Goal: Transaction & Acquisition: Obtain resource

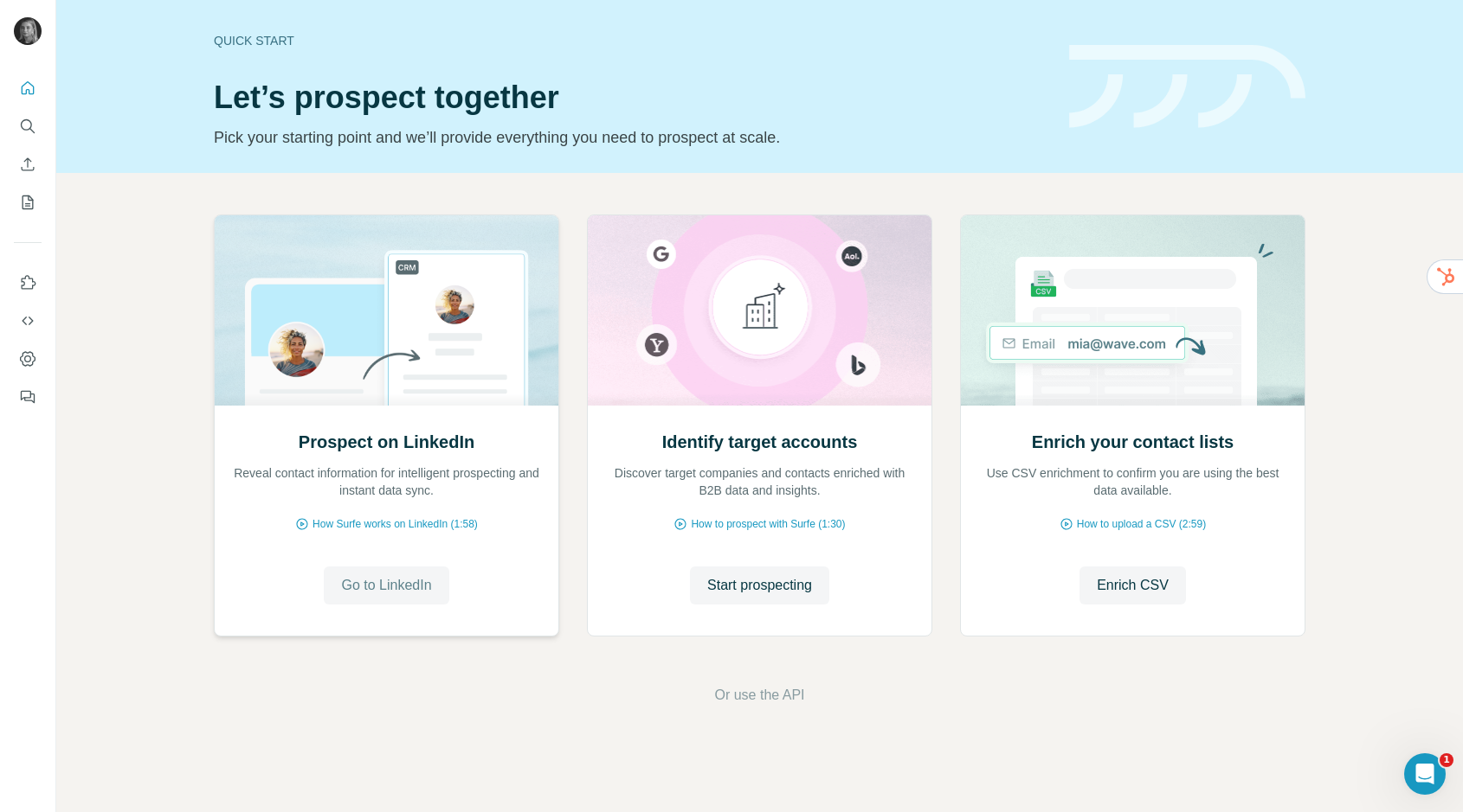
click at [370, 592] on span "Go to LinkedIn" at bounding box center [386, 585] width 90 height 21
click at [372, 595] on span "Go to LinkedIn" at bounding box center [386, 585] width 90 height 21
click at [22, 126] on icon "Search" at bounding box center [28, 126] width 17 height 17
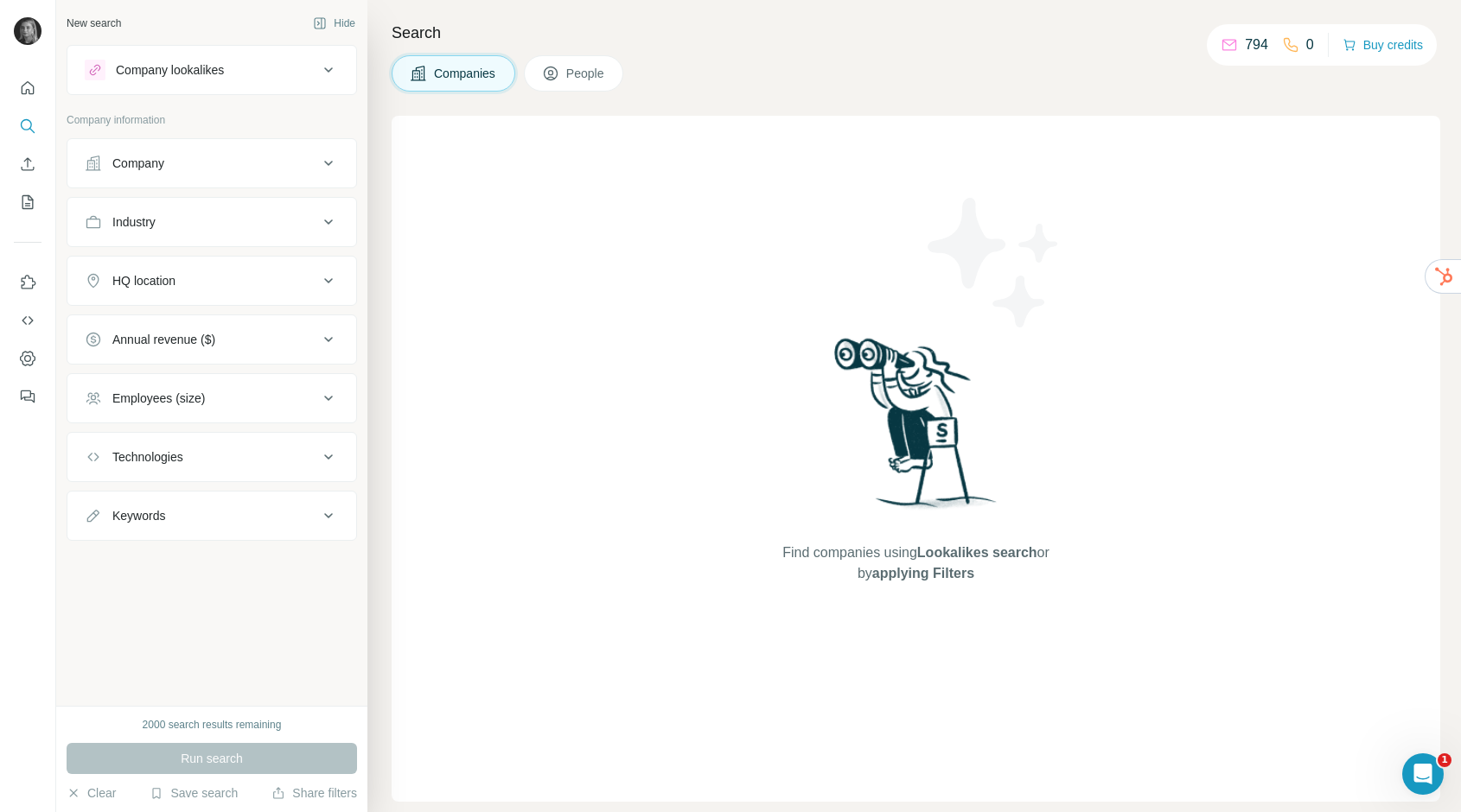
click at [180, 173] on button "Company" at bounding box center [211, 162] width 289 height 41
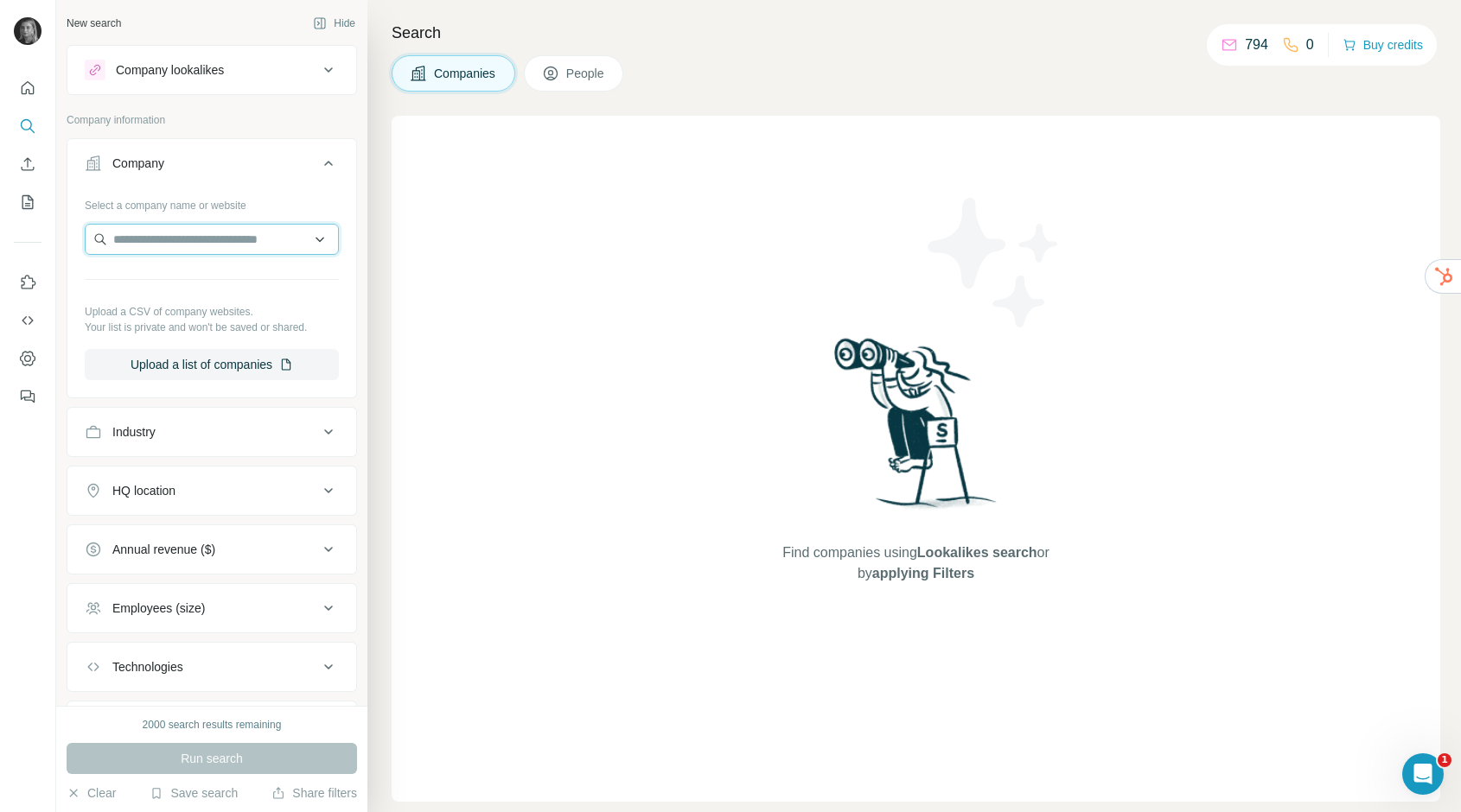
click at [170, 239] on input "text" at bounding box center [211, 239] width 254 height 31
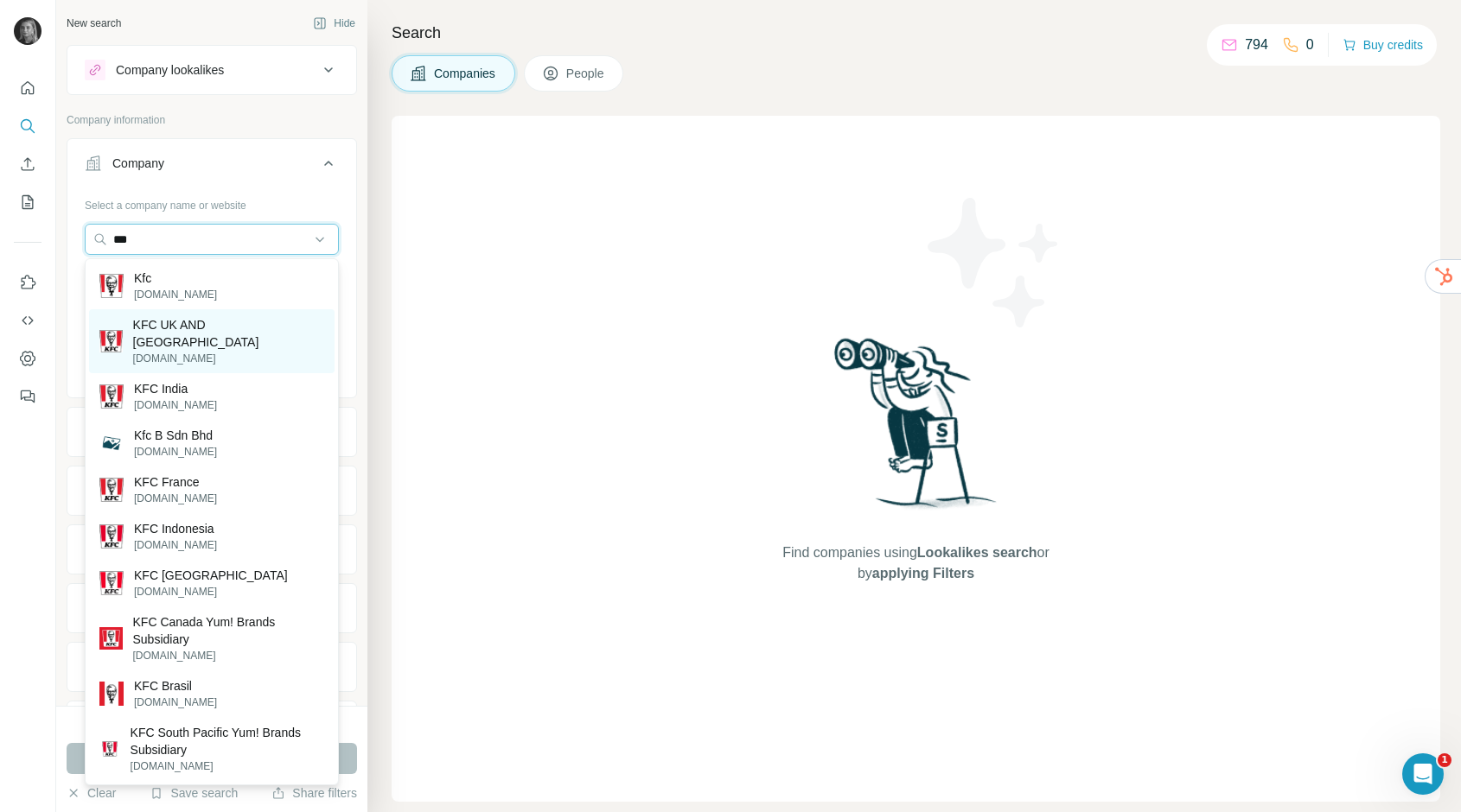
type input "***"
click at [242, 350] on p "[DOMAIN_NAME]" at bounding box center [229, 358] width 191 height 16
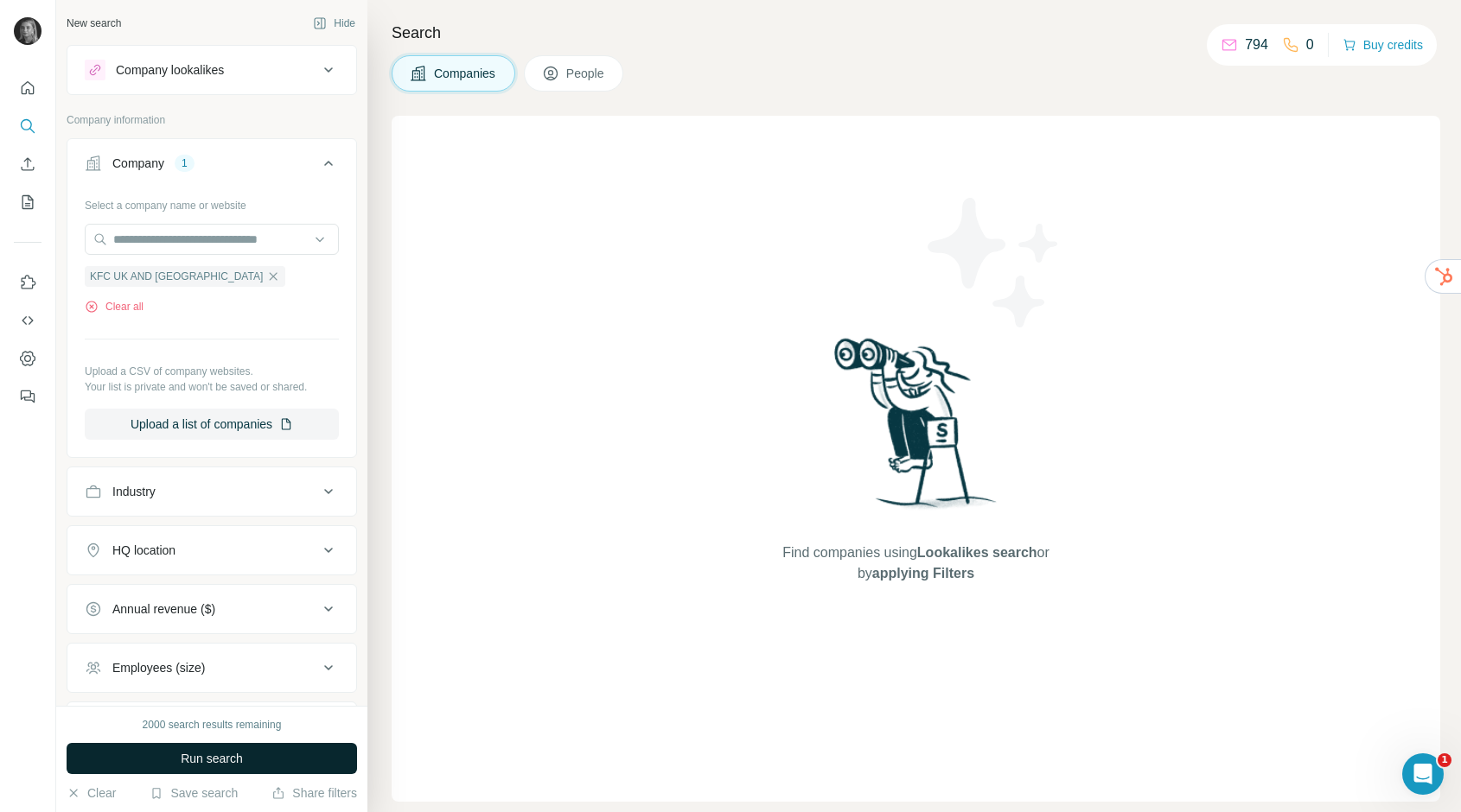
click at [207, 757] on span "Run search" at bounding box center [212, 759] width 62 height 17
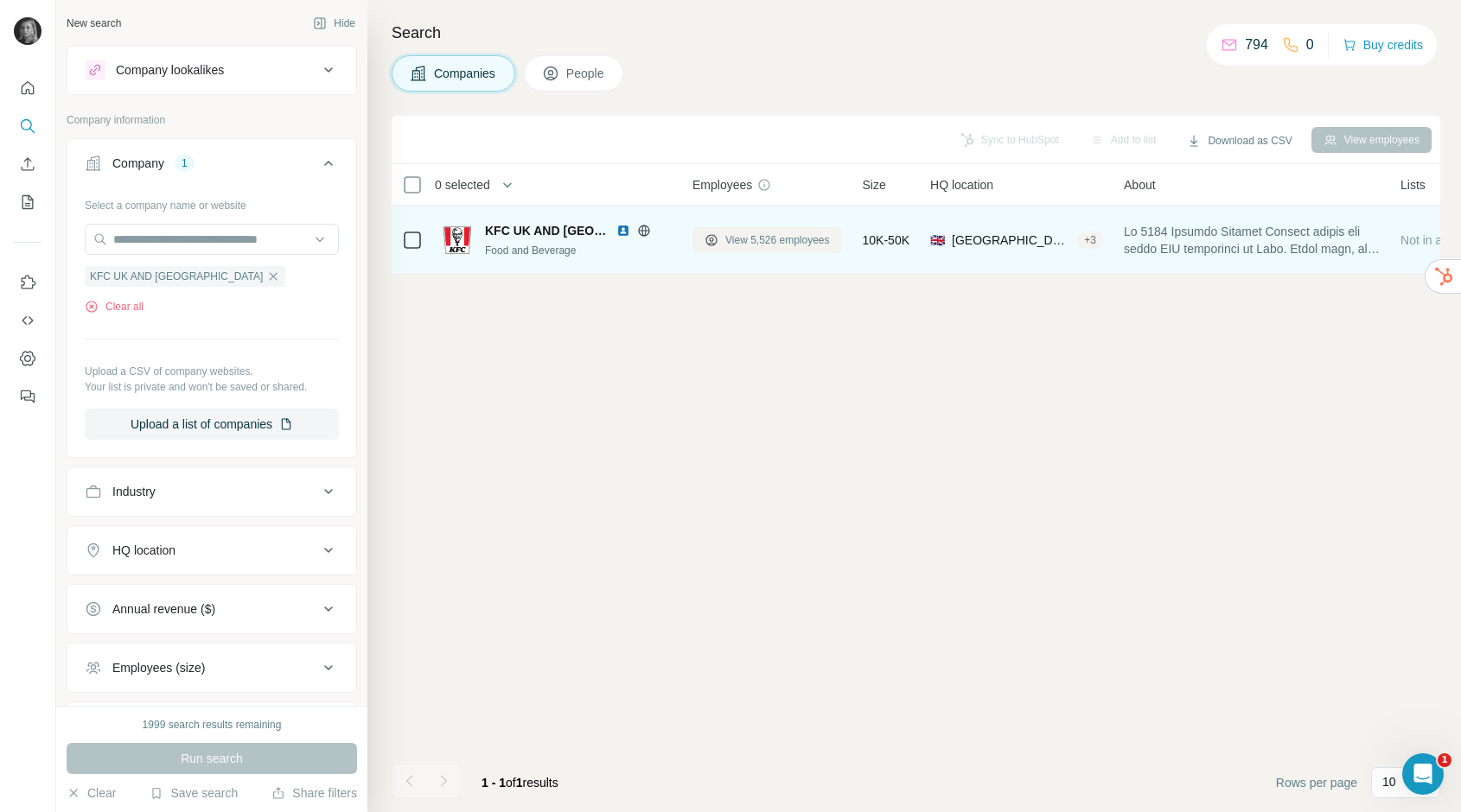
click at [786, 236] on span "View 5,526 employees" at bounding box center [777, 239] width 105 height 16
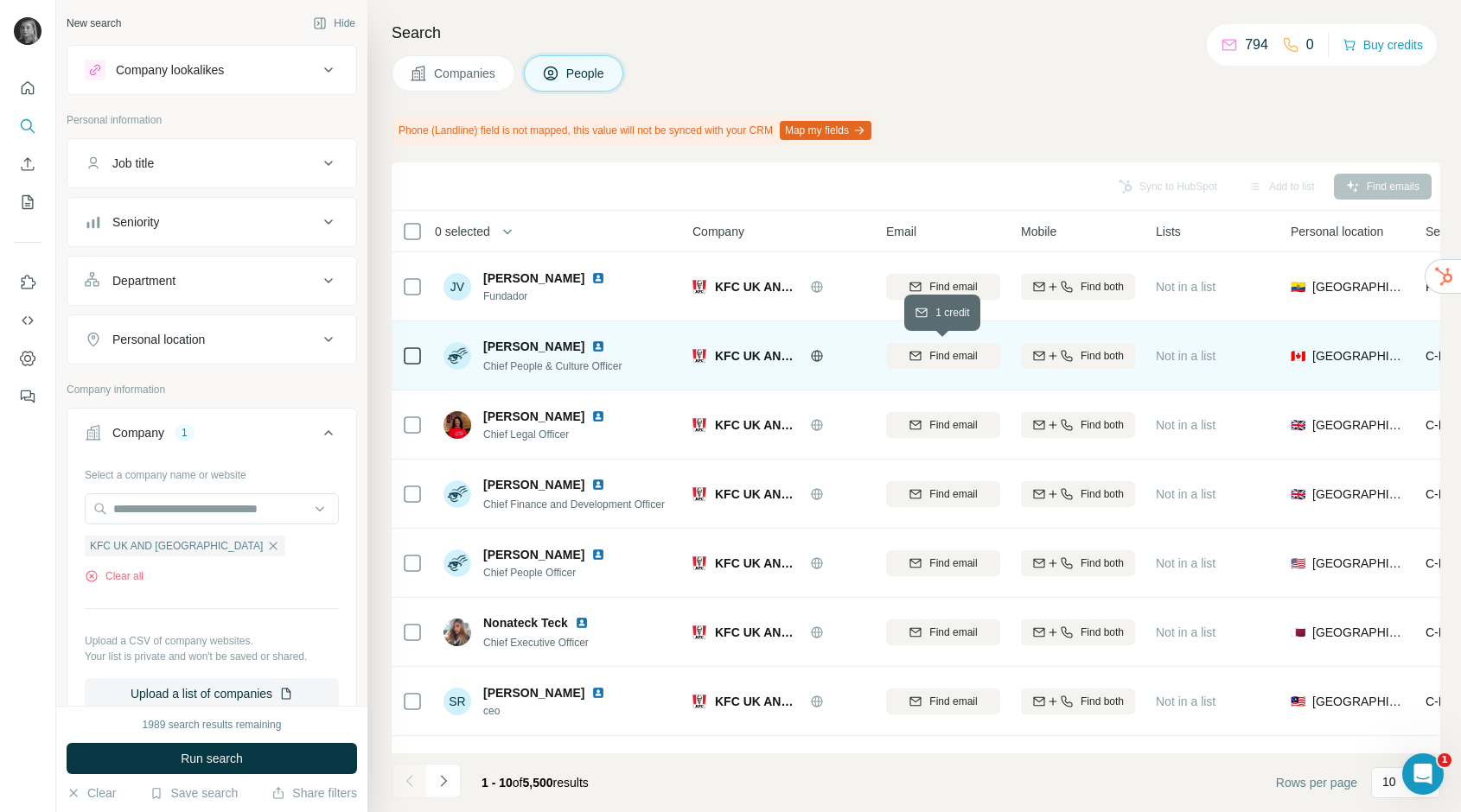
click at [930, 354] on span "Find email" at bounding box center [954, 356] width 48 height 16
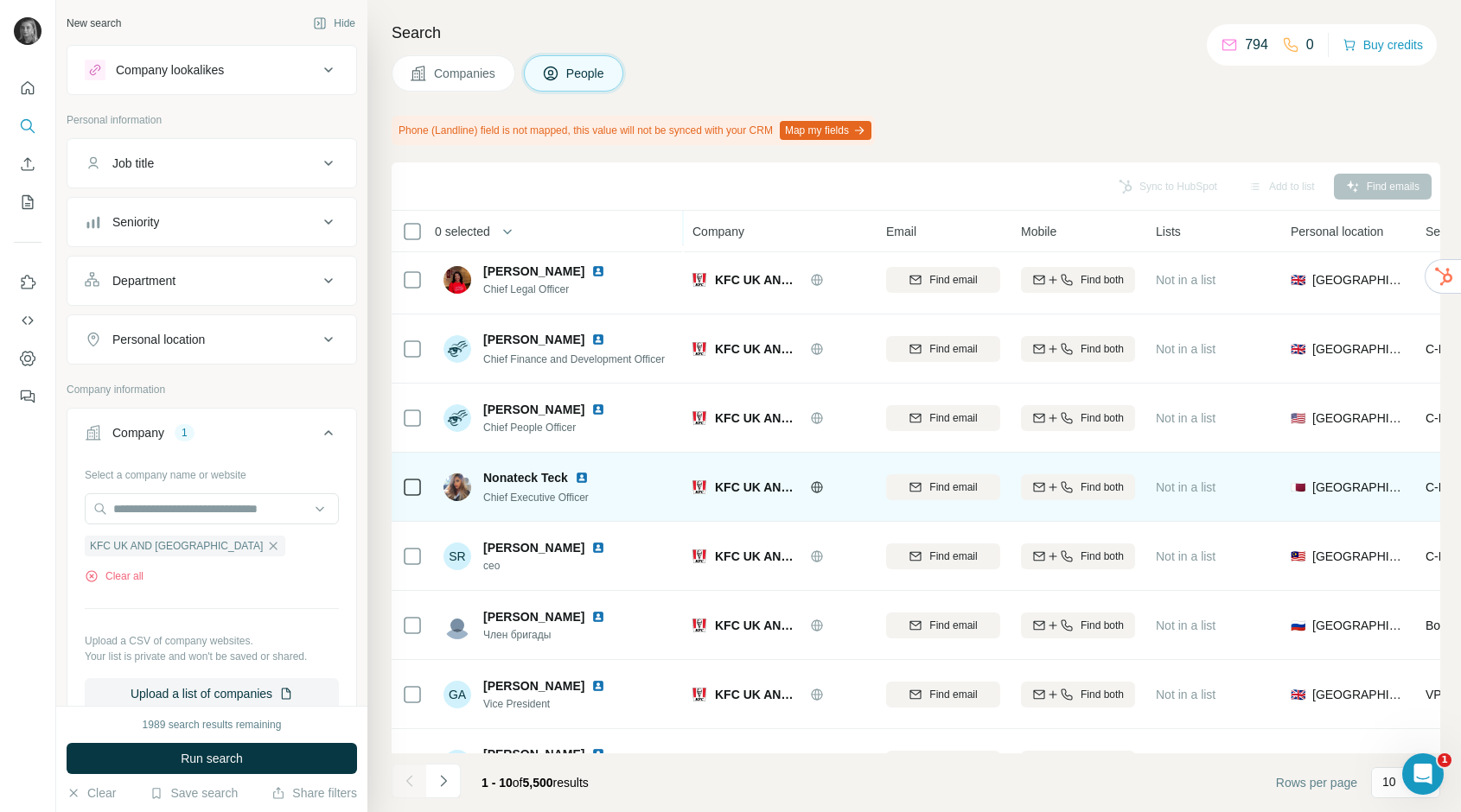
scroll to position [190, 0]
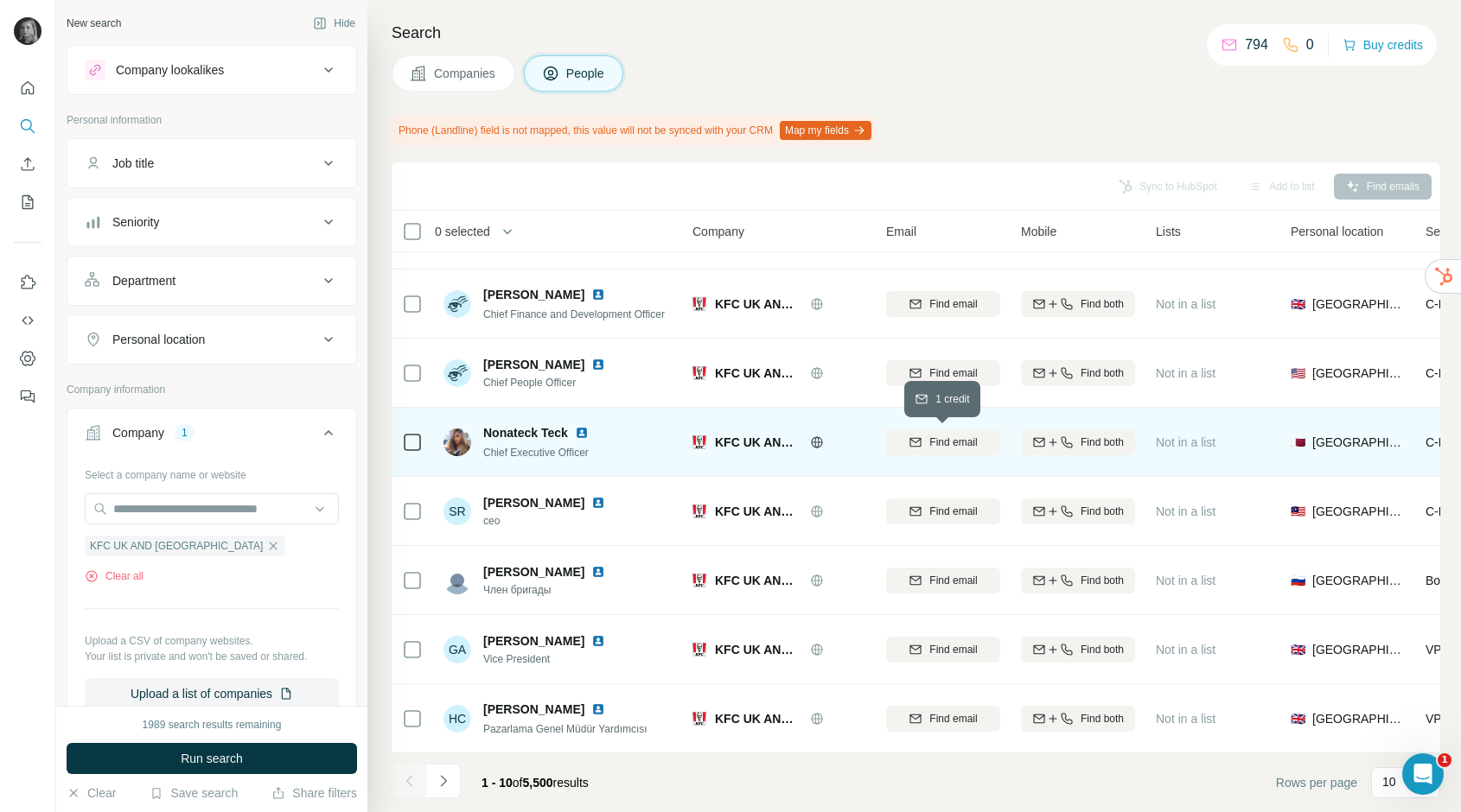
click at [970, 439] on span "Find email" at bounding box center [954, 442] width 48 height 16
click at [447, 777] on icon "Navigate to next page" at bounding box center [443, 781] width 17 height 17
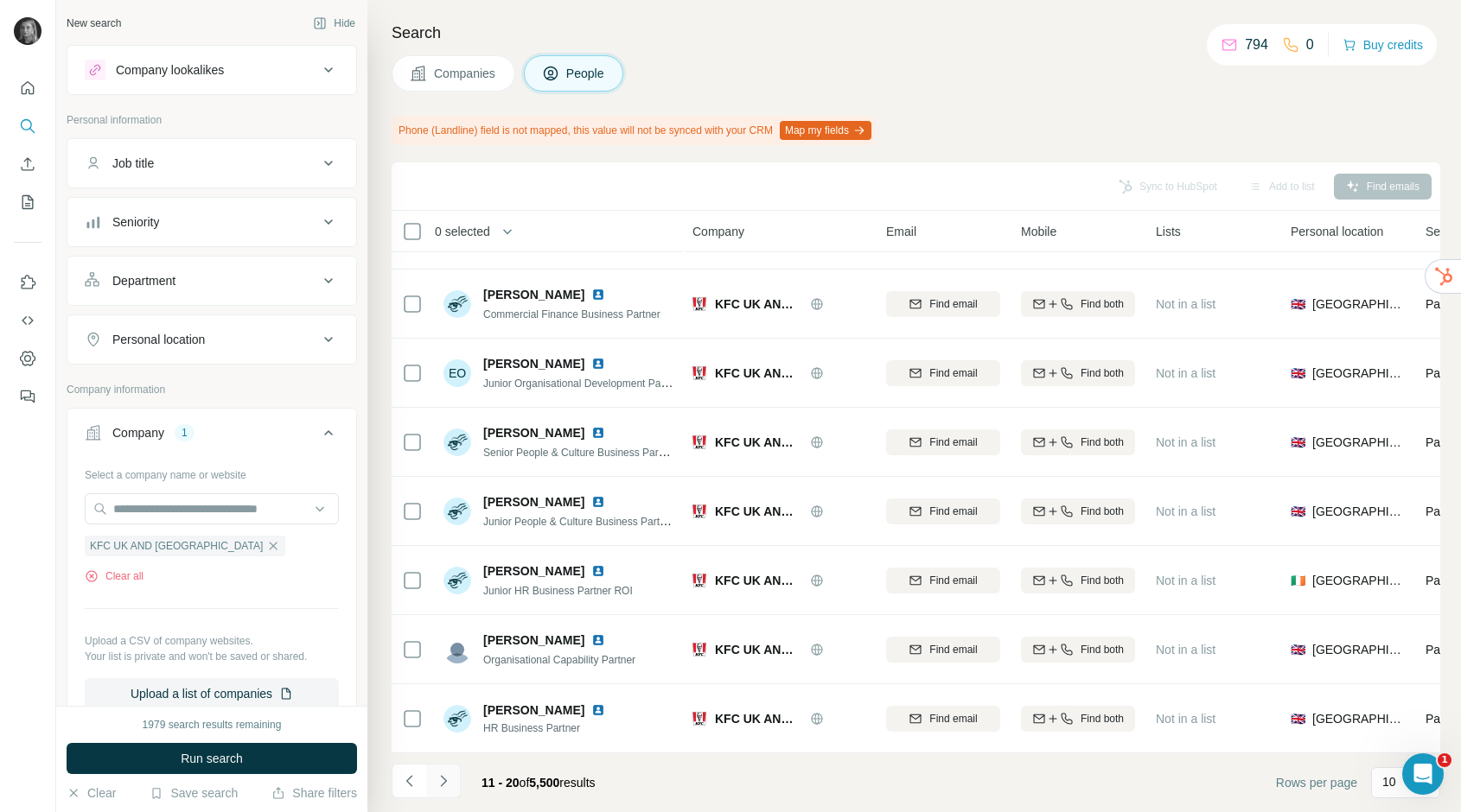
click at [442, 785] on icon "Navigate to next page" at bounding box center [443, 781] width 17 height 17
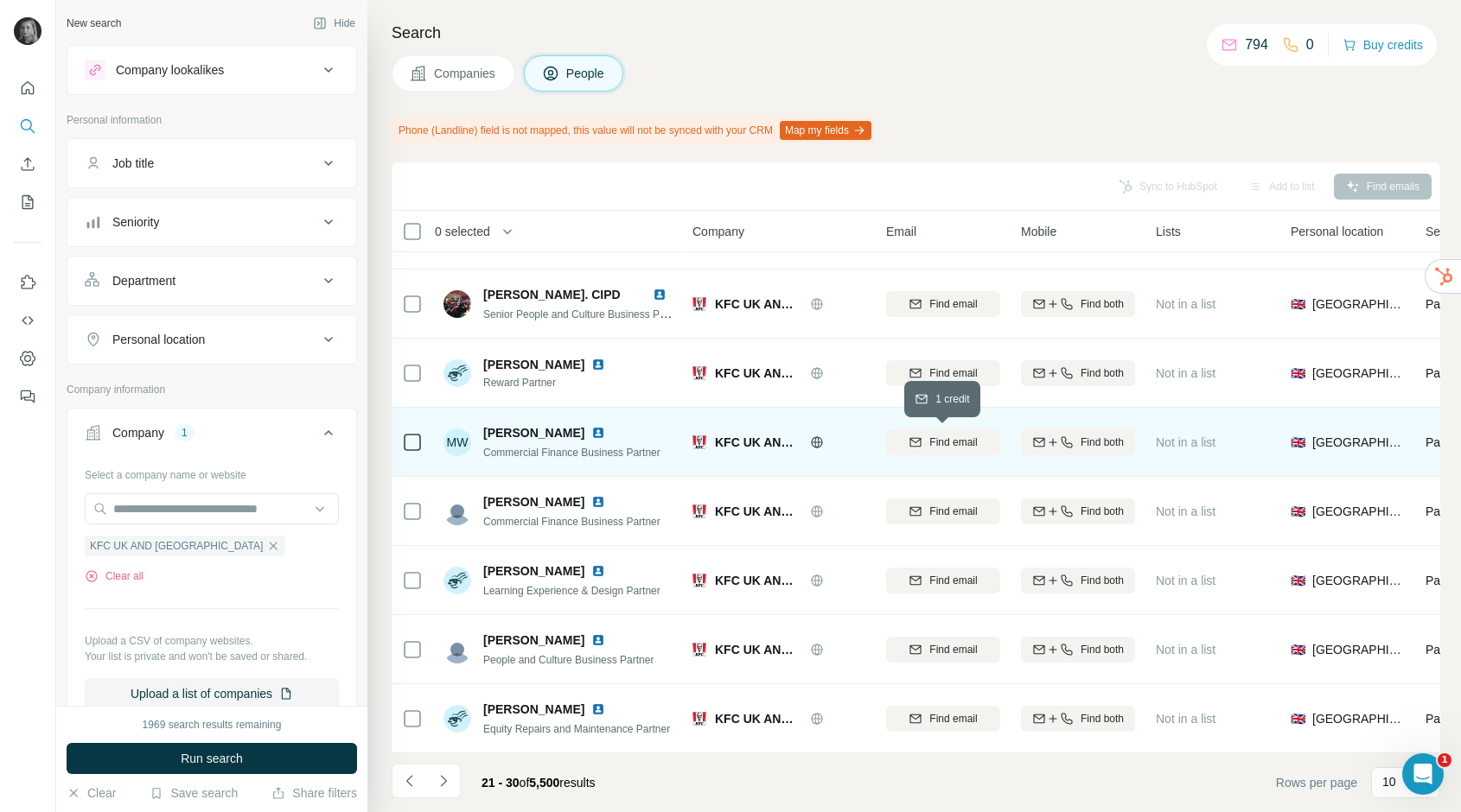
click at [949, 439] on span "Find email" at bounding box center [954, 442] width 48 height 16
click at [447, 775] on icon "Navigate to next page" at bounding box center [443, 781] width 17 height 17
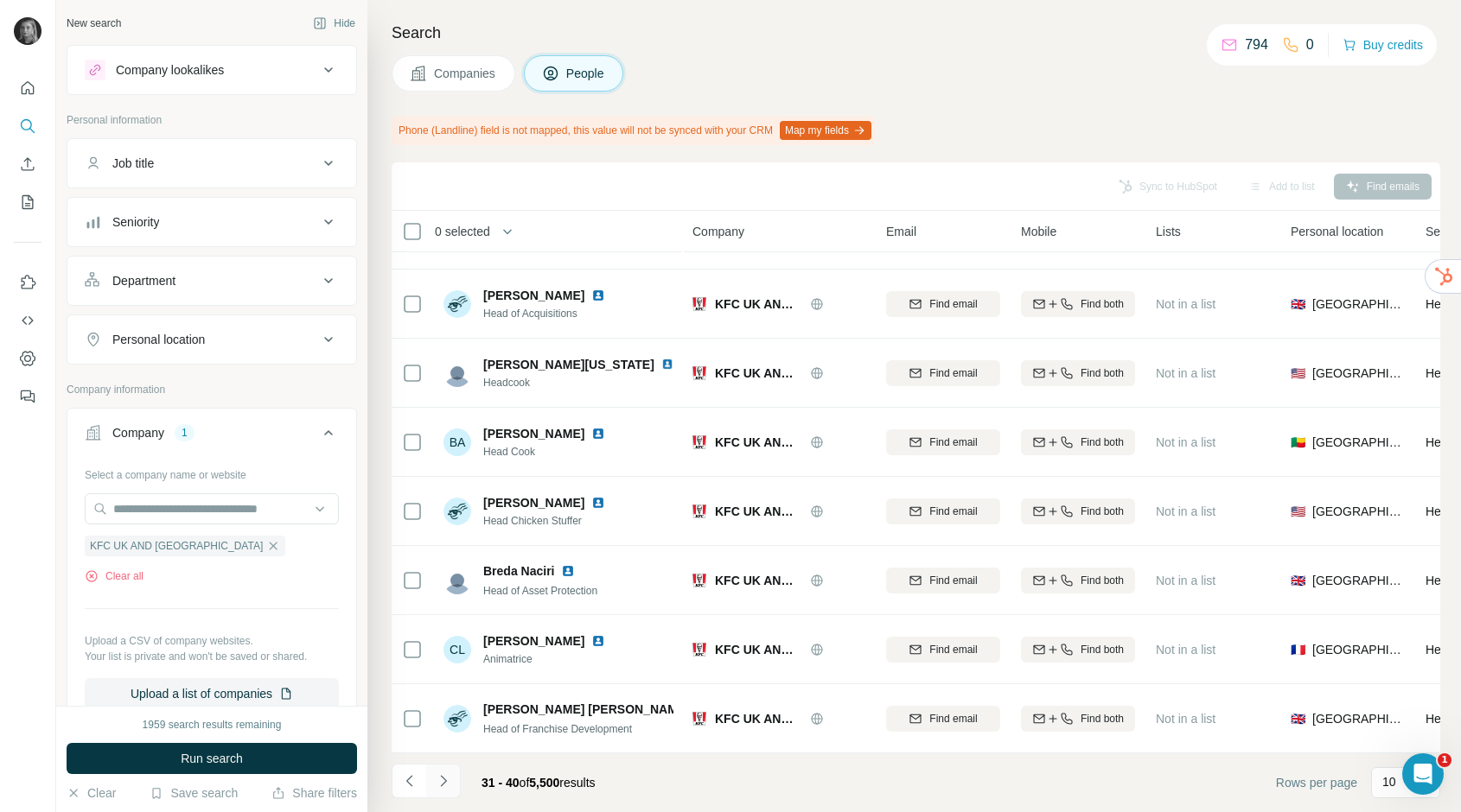
click at [454, 776] on button "Navigate to next page" at bounding box center [443, 782] width 35 height 35
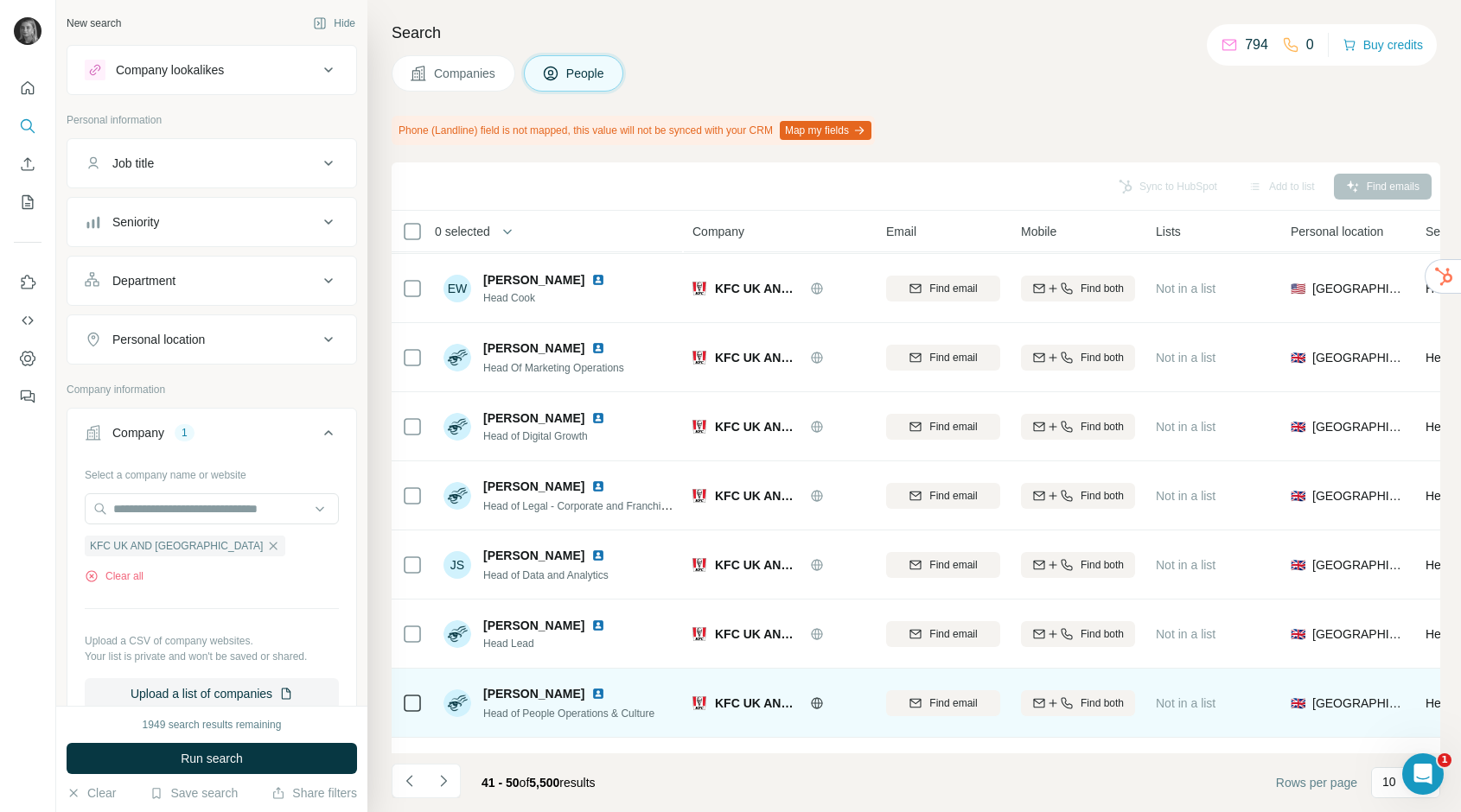
scroll to position [73, 0]
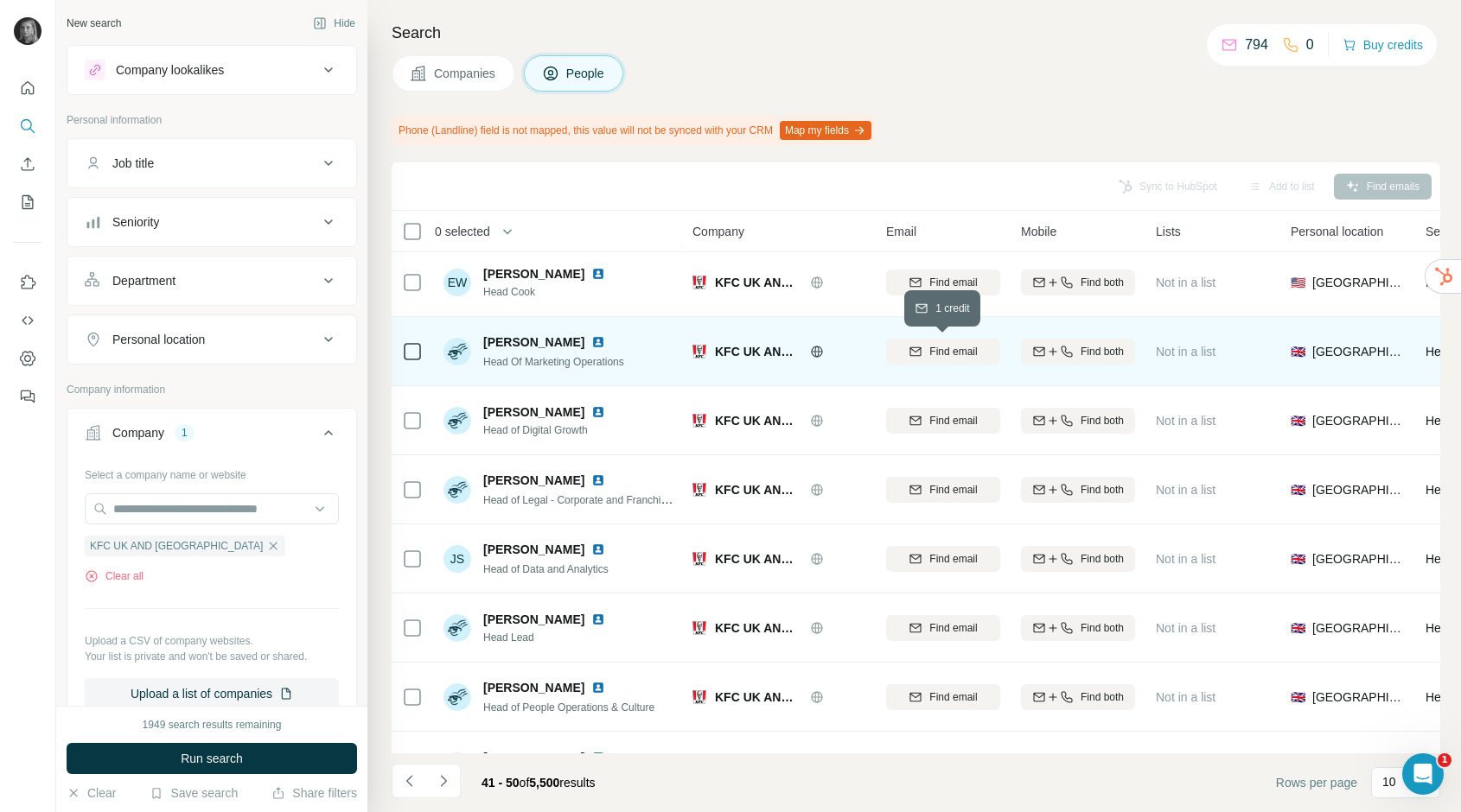
click at [942, 352] on span "Find email" at bounding box center [954, 351] width 48 height 16
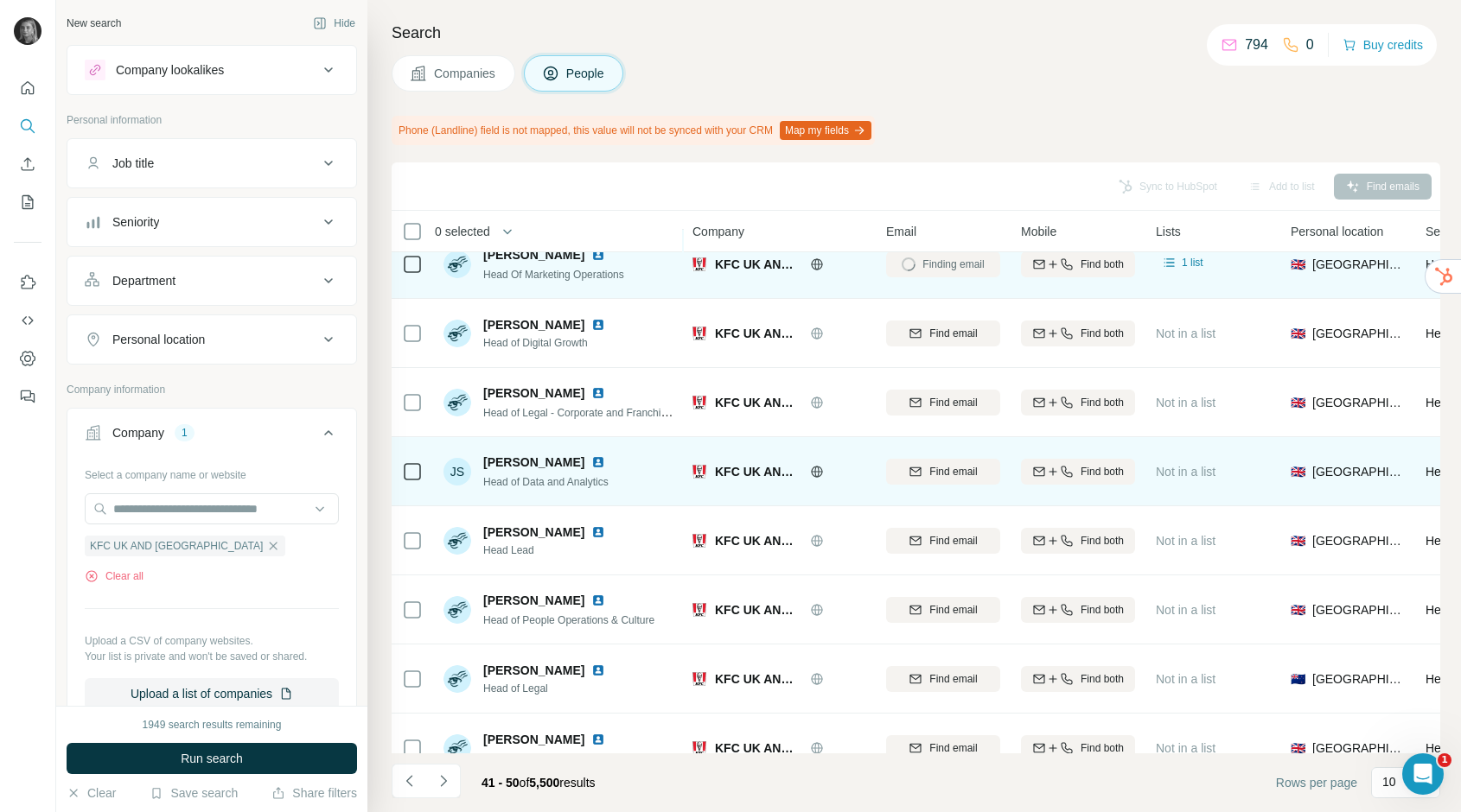
scroll to position [190, 0]
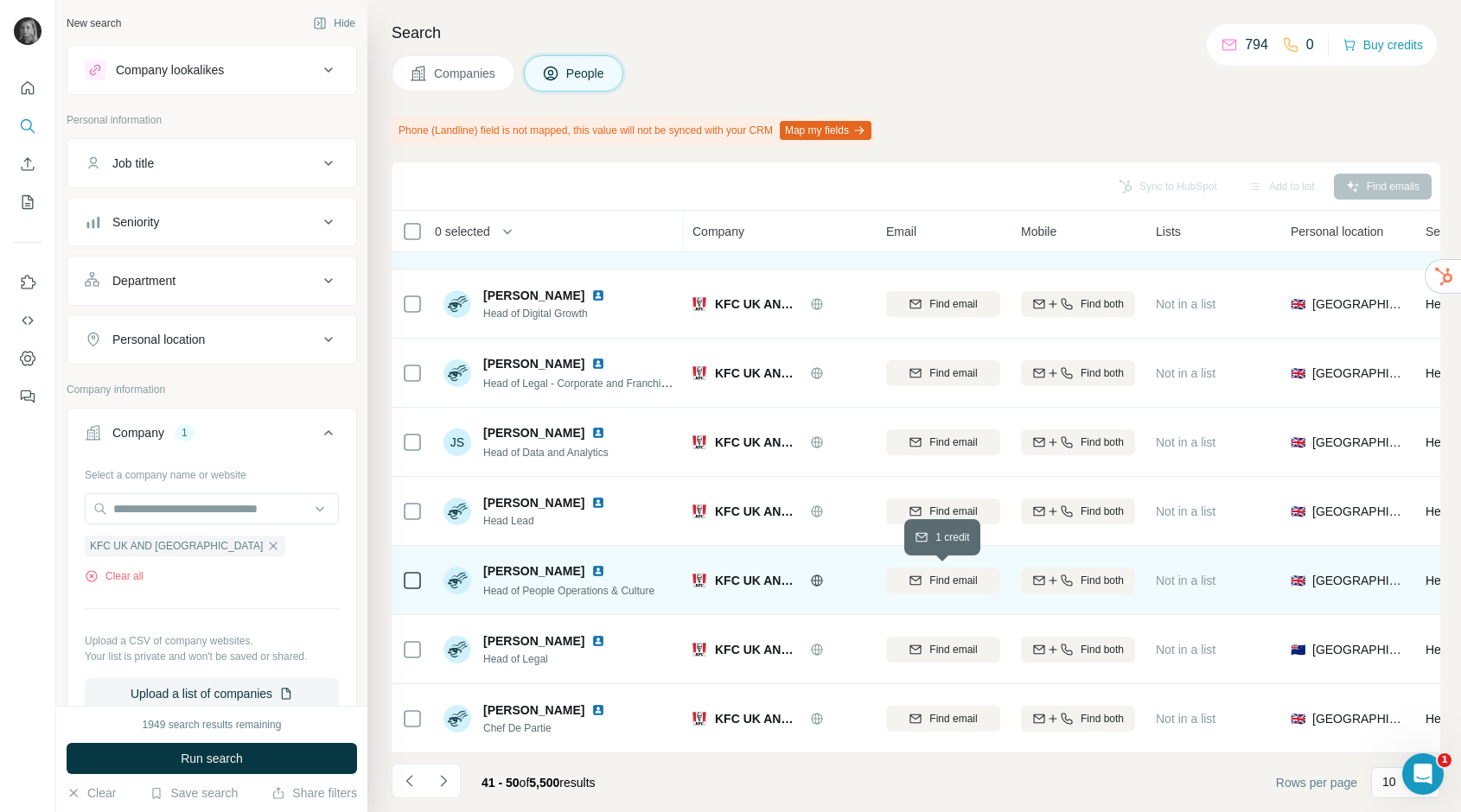
click at [922, 576] on div "Find email" at bounding box center [942, 580] width 114 height 16
click at [444, 778] on icon "Navigate to next page" at bounding box center [443, 781] width 17 height 17
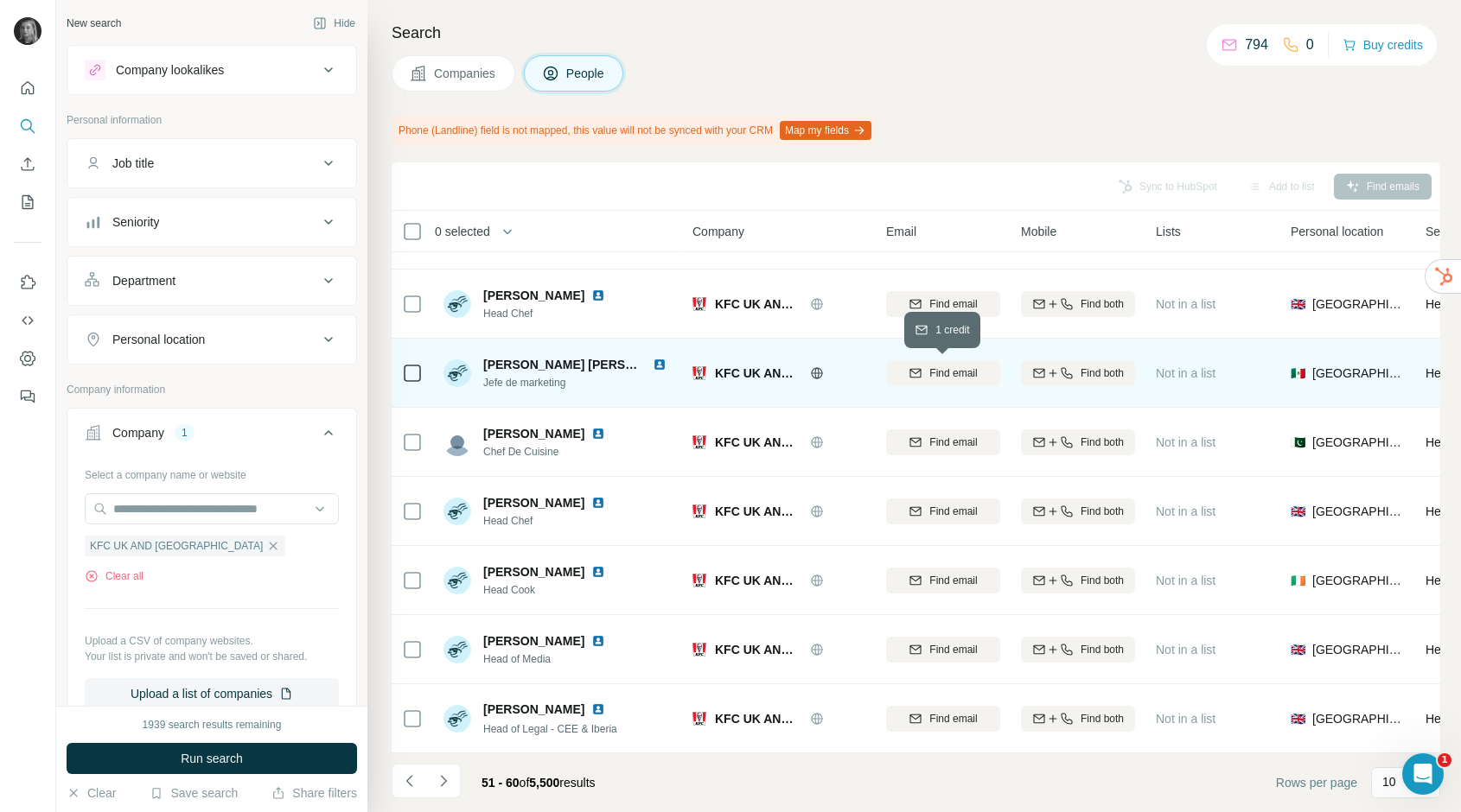
click at [954, 373] on span "Find email" at bounding box center [954, 373] width 48 height 16
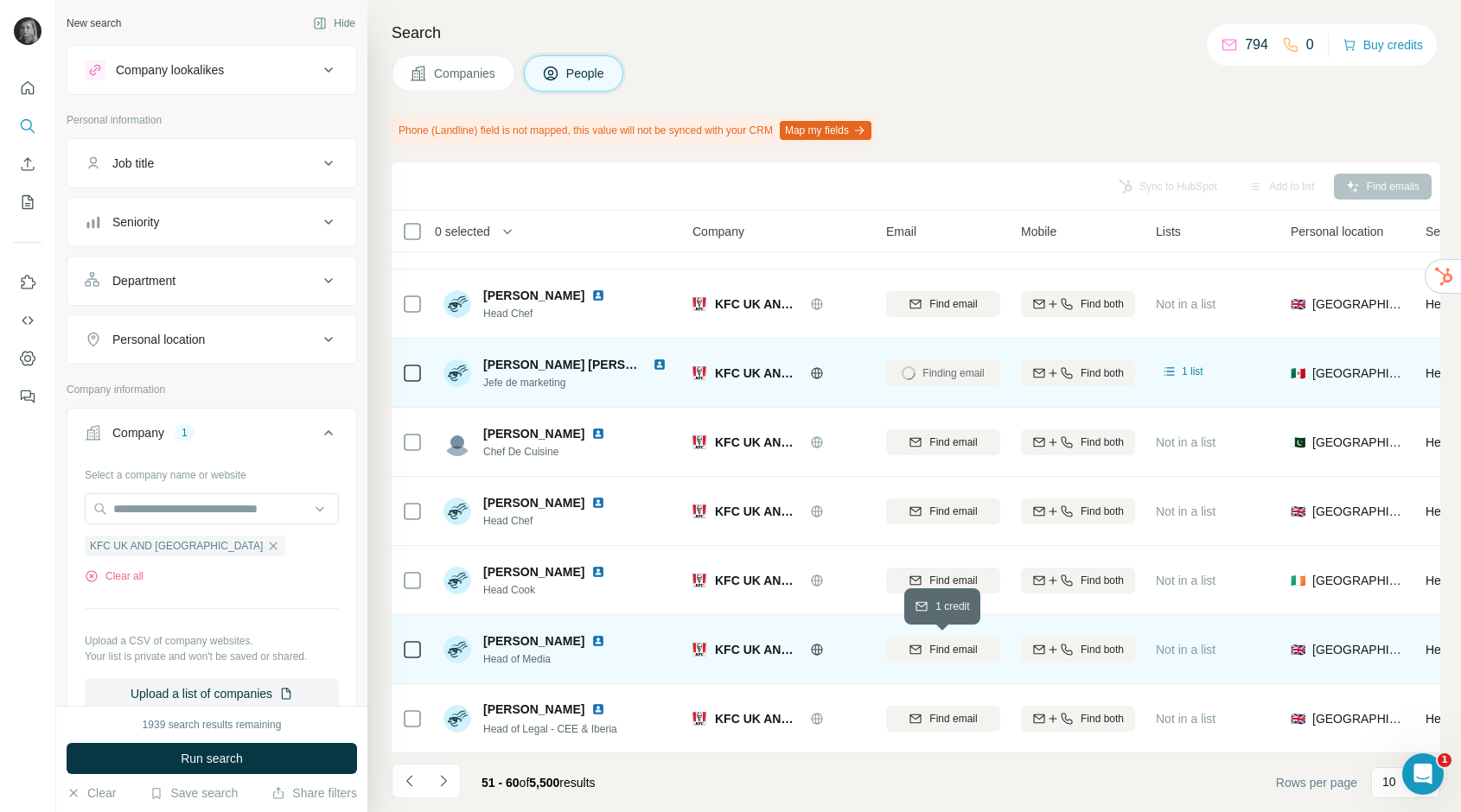
click at [962, 651] on span "Find email" at bounding box center [954, 650] width 48 height 16
click at [445, 781] on icon "Navigate to next page" at bounding box center [442, 781] width 6 height 11
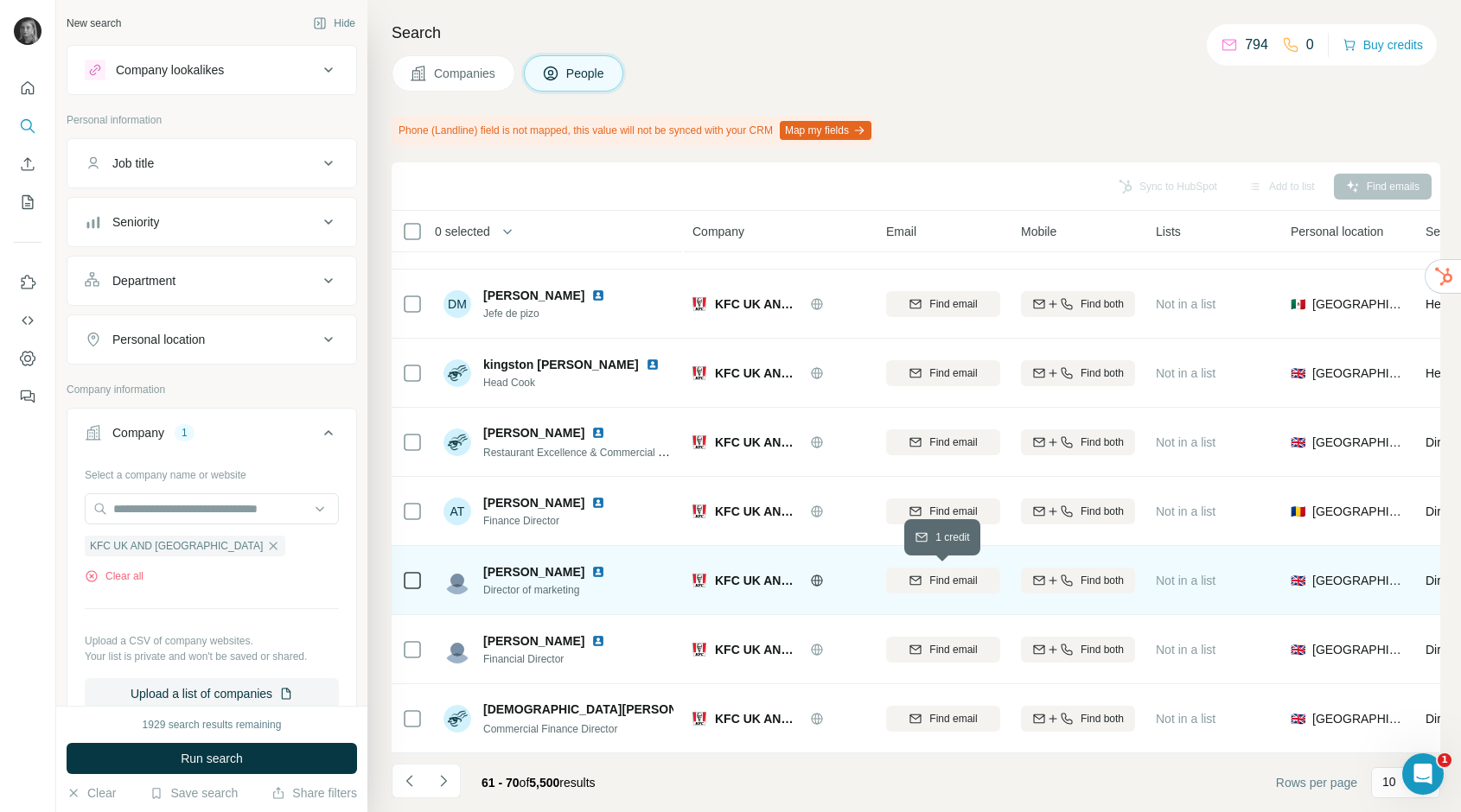
click at [931, 580] on span "Find email" at bounding box center [954, 580] width 48 height 16
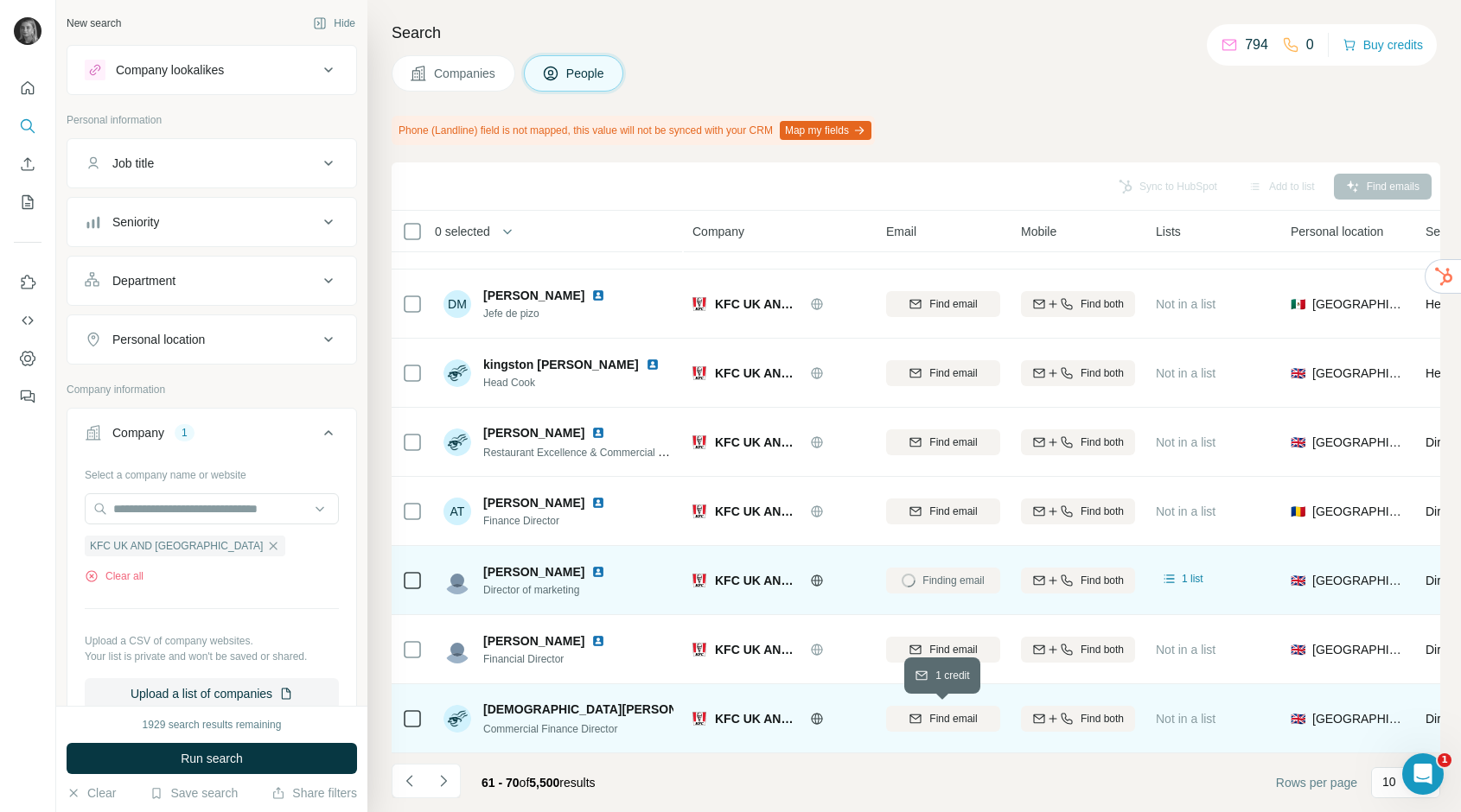
click at [972, 716] on span "Find email" at bounding box center [954, 718] width 48 height 16
click at [450, 781] on icon "Navigate to next page" at bounding box center [443, 781] width 17 height 17
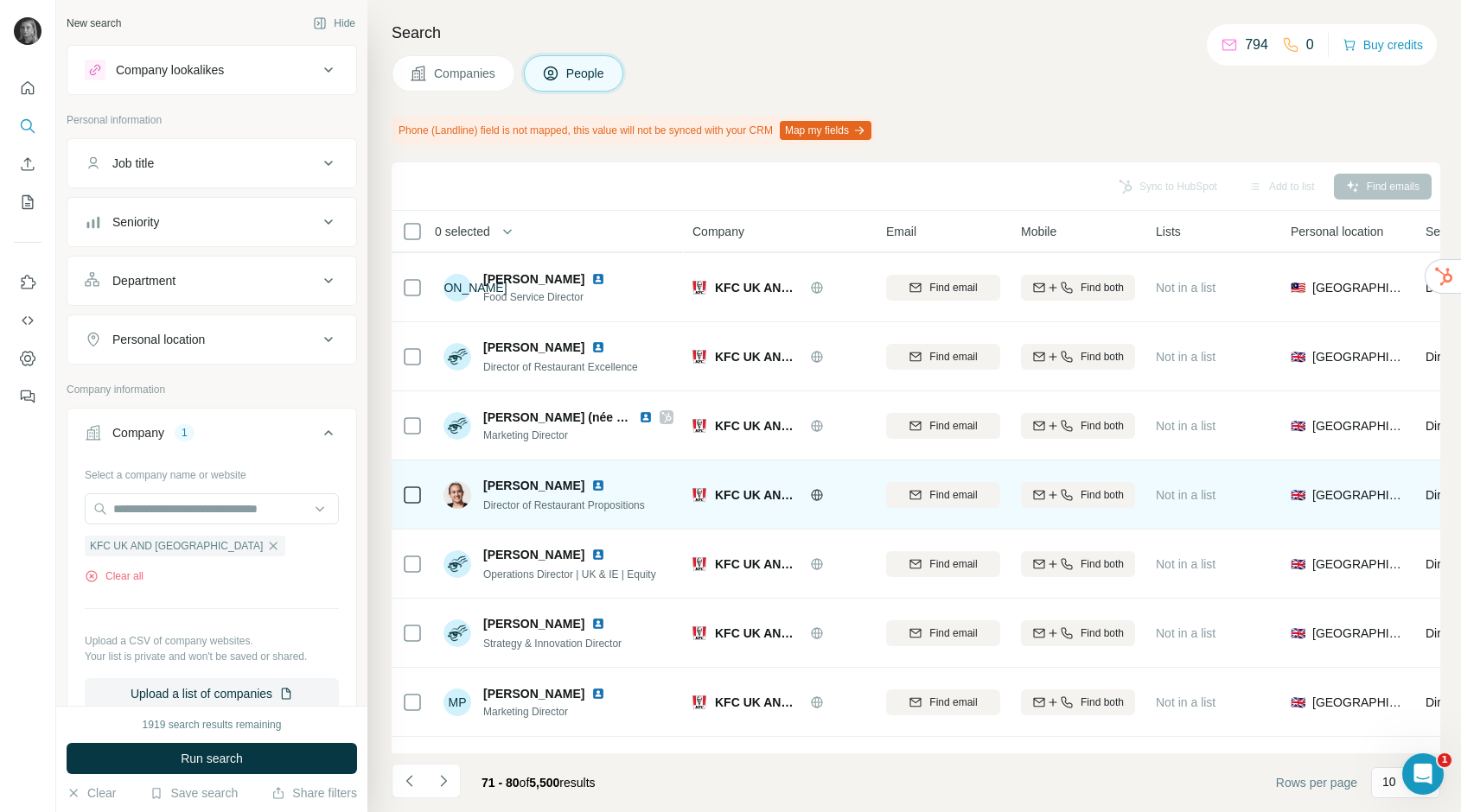
scroll to position [72, 0]
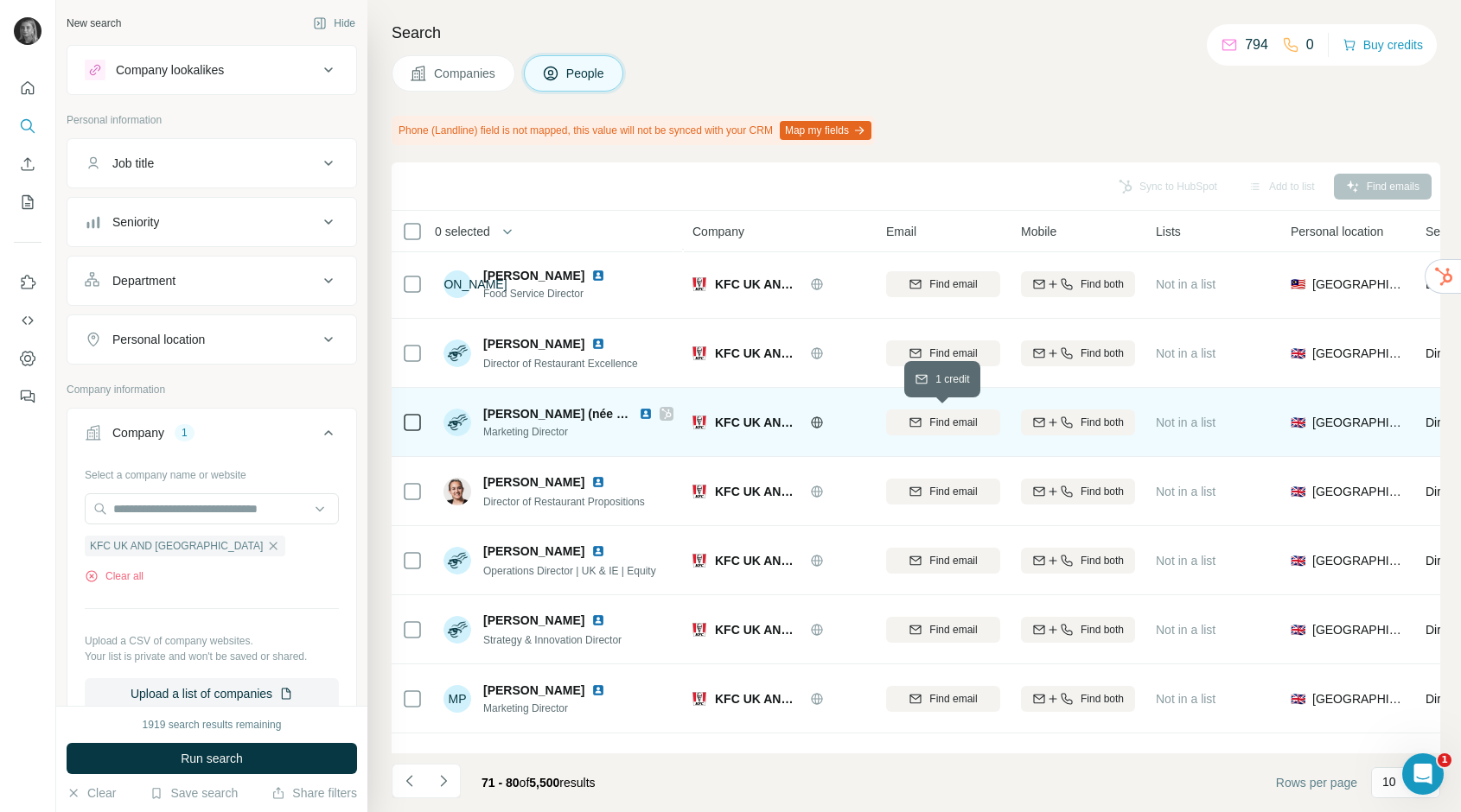
click at [945, 417] on span "Find email" at bounding box center [954, 422] width 48 height 16
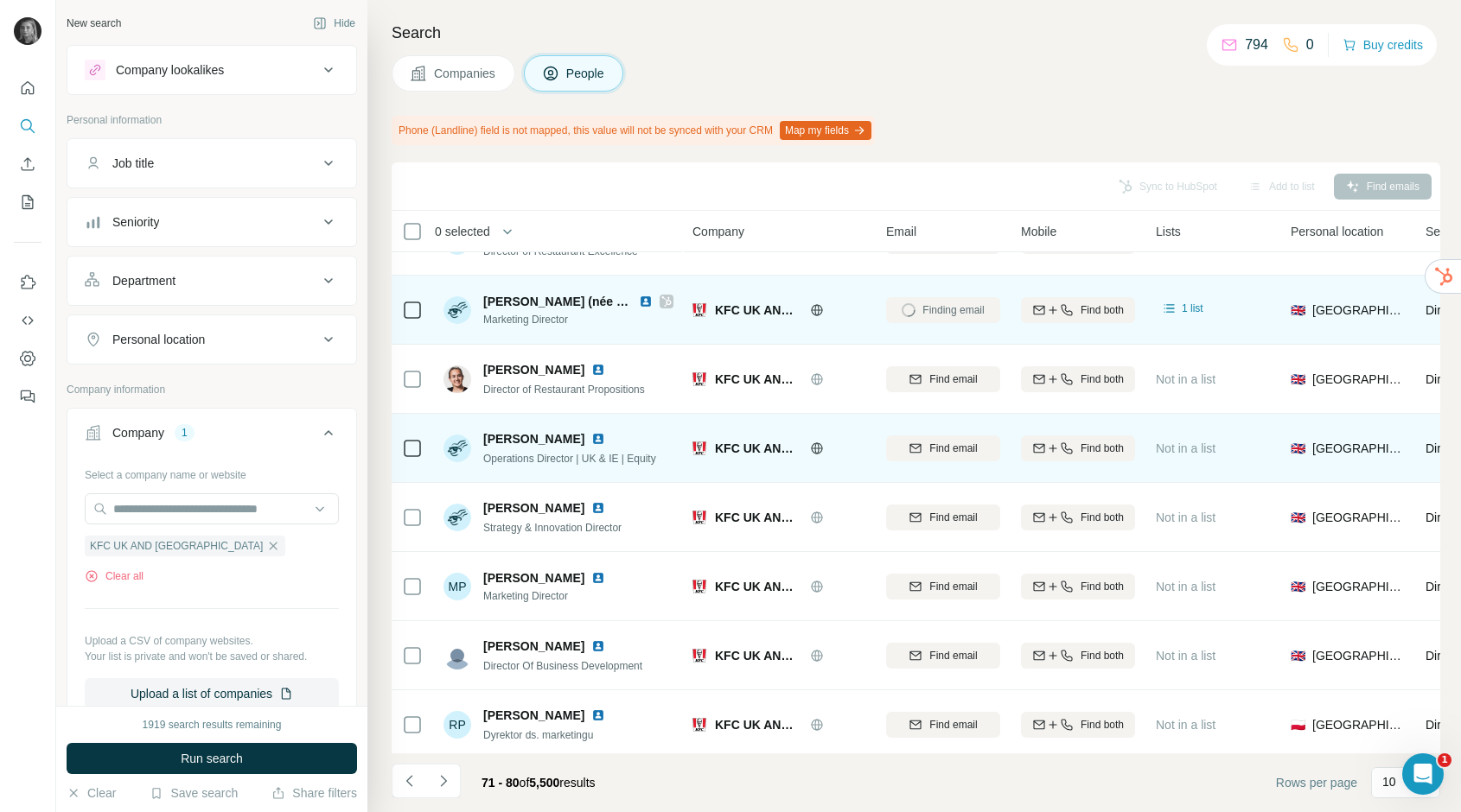
scroll to position [190, 0]
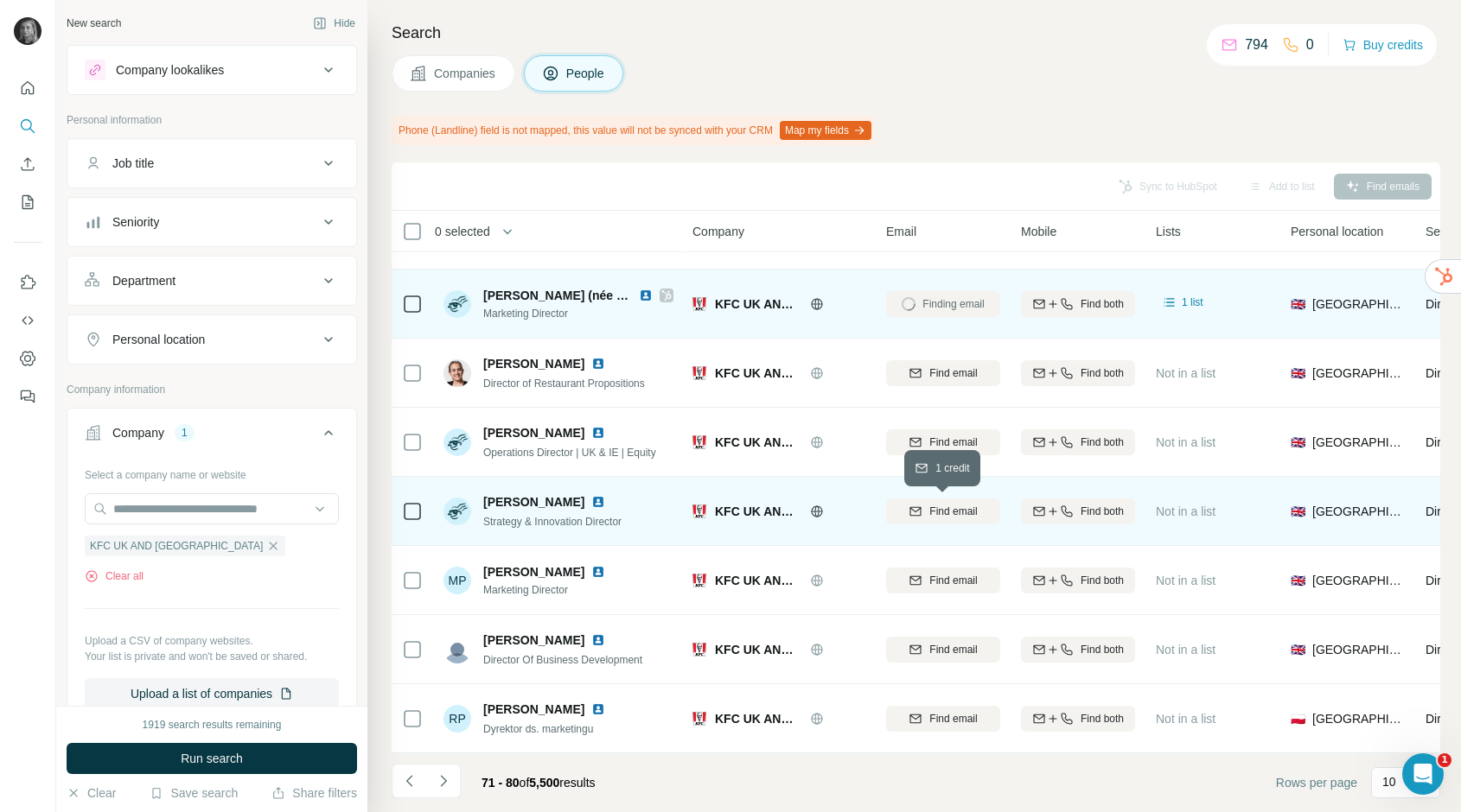
click at [965, 510] on span "Find email" at bounding box center [954, 511] width 48 height 16
click at [461, 780] on div "71 - 80 of 5,500 results" at bounding box center [500, 783] width 217 height 38
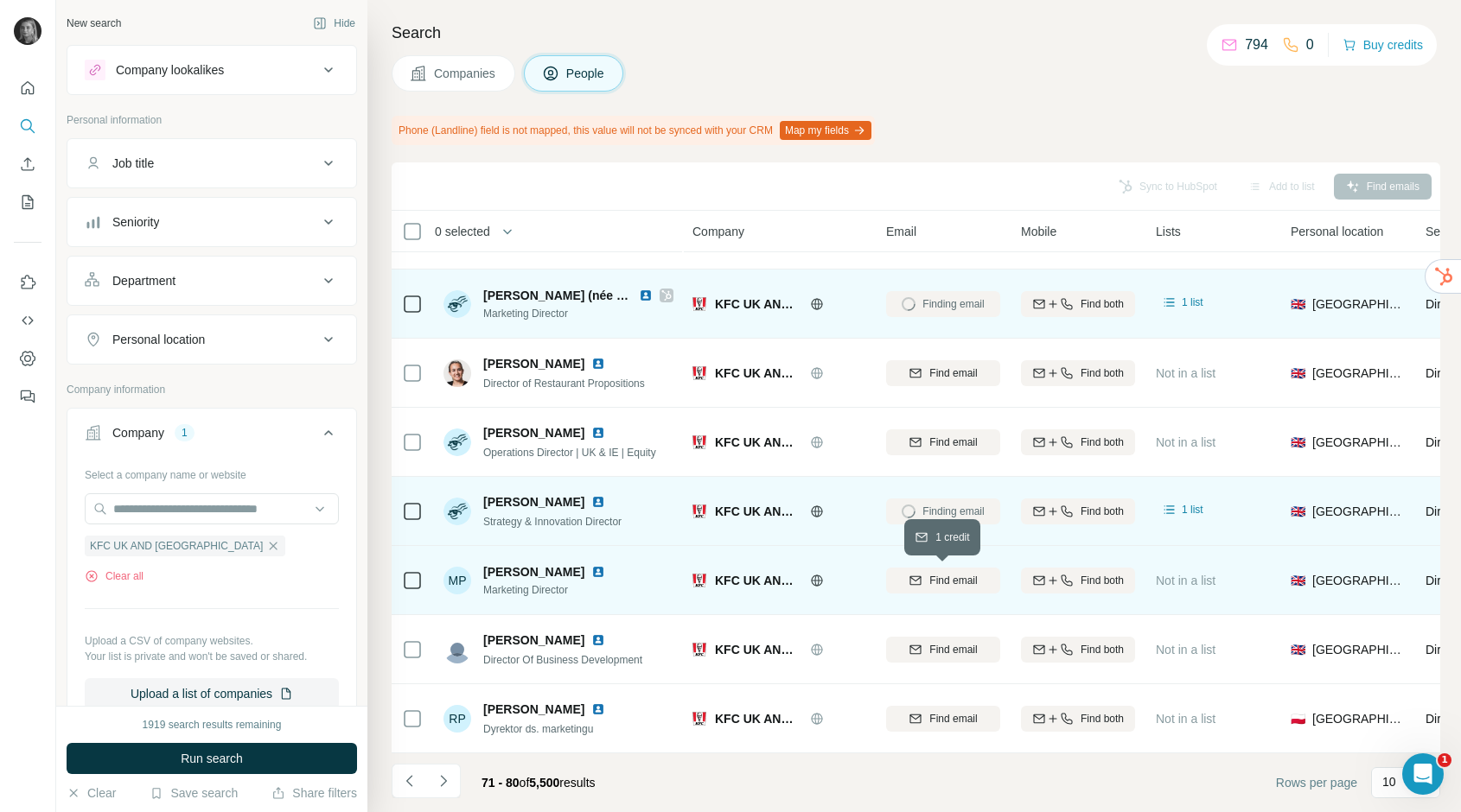
click at [938, 573] on span "Find email" at bounding box center [954, 580] width 48 height 16
click at [451, 781] on icon "Navigate to next page" at bounding box center [443, 781] width 17 height 17
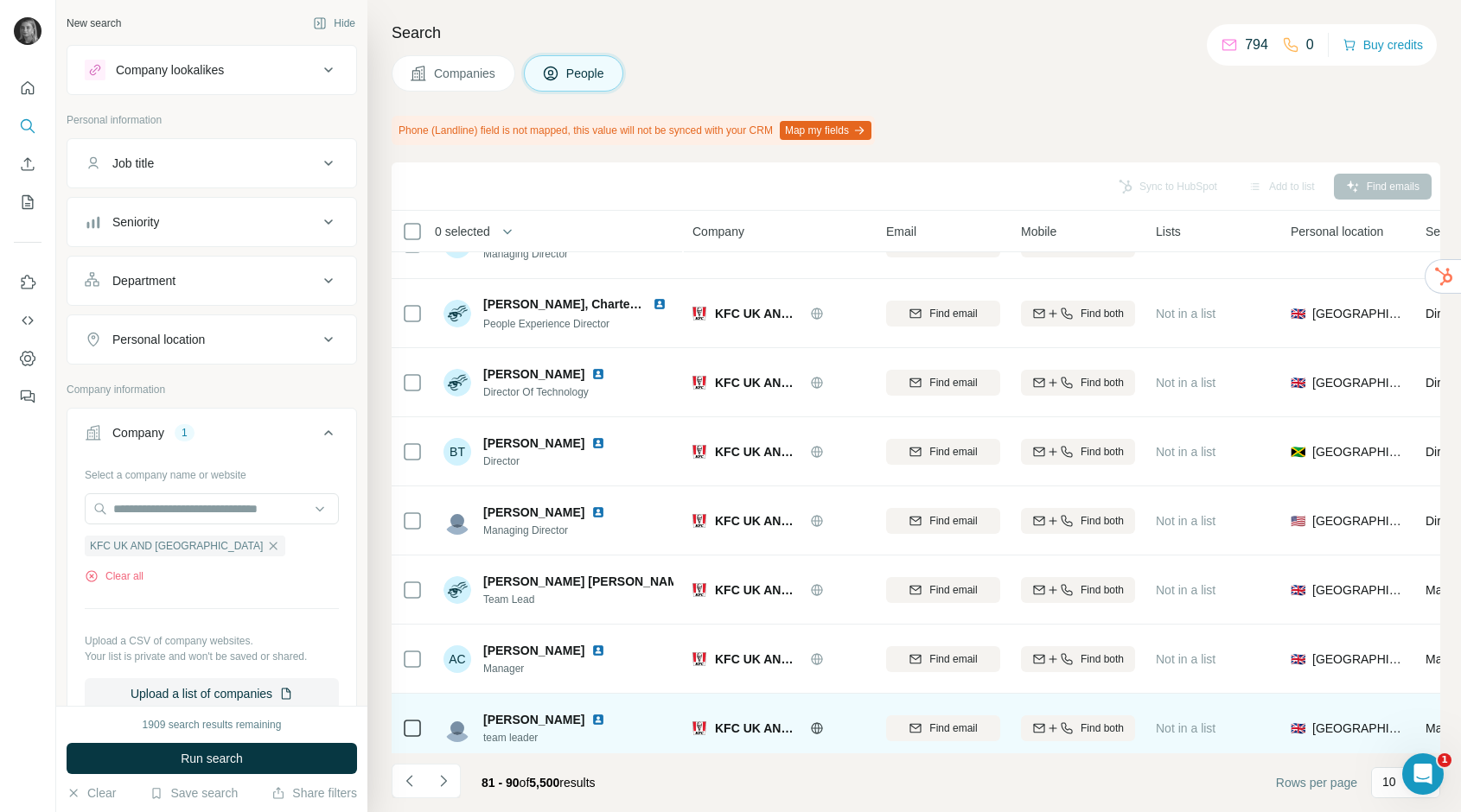
scroll to position [0, 0]
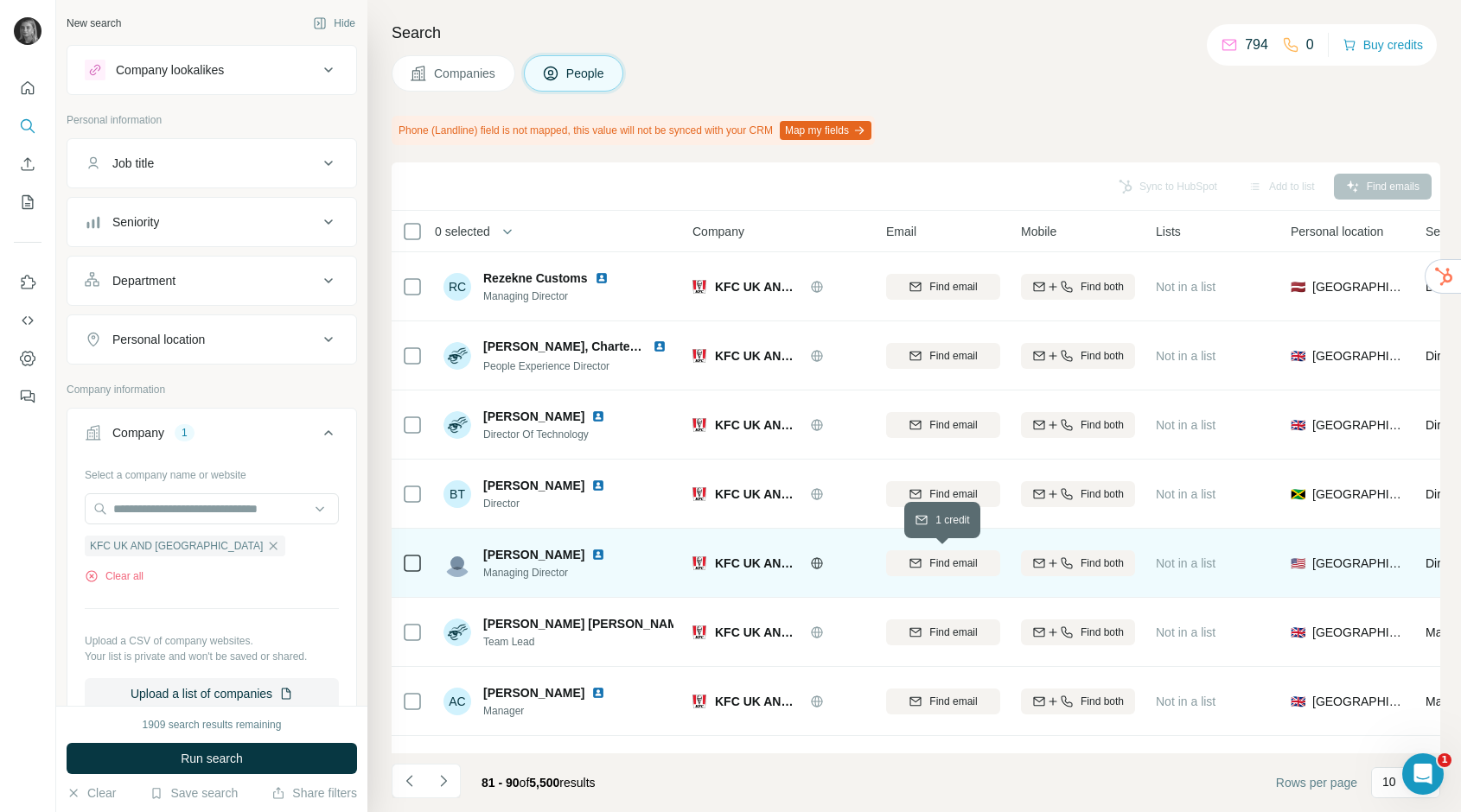
click at [930, 561] on span "Find email" at bounding box center [954, 563] width 48 height 16
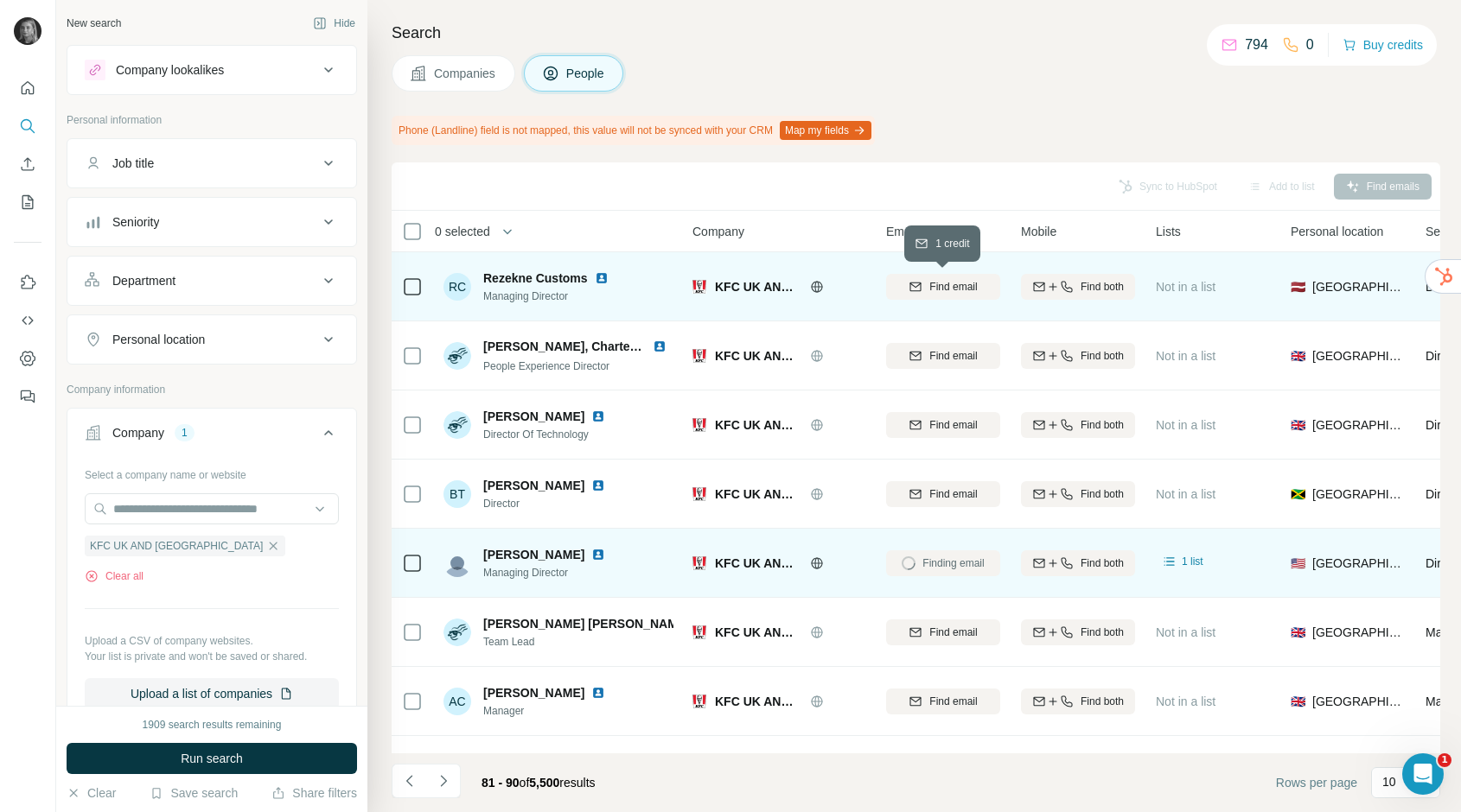
click at [966, 290] on span "Find email" at bounding box center [954, 286] width 48 height 16
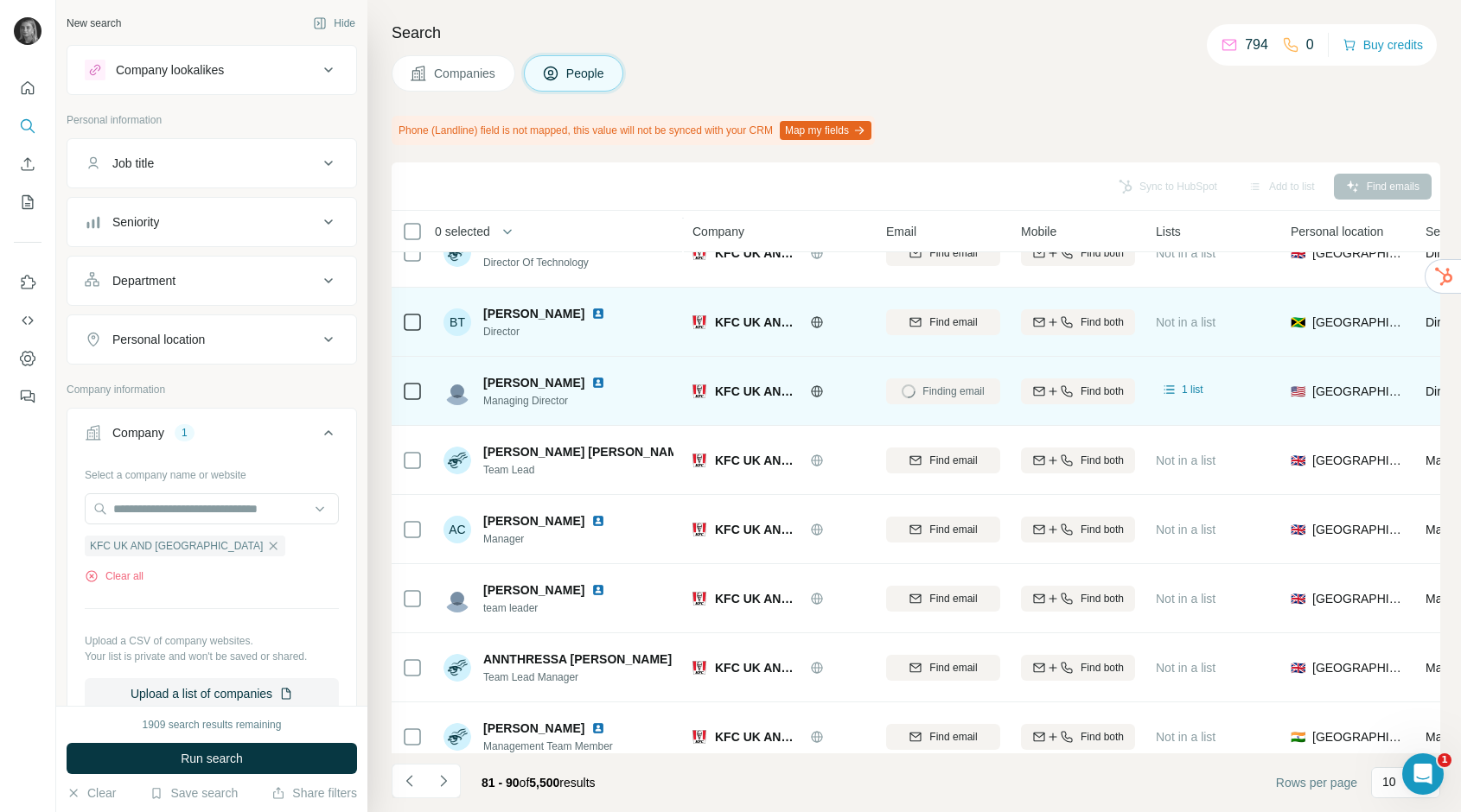
scroll to position [190, 0]
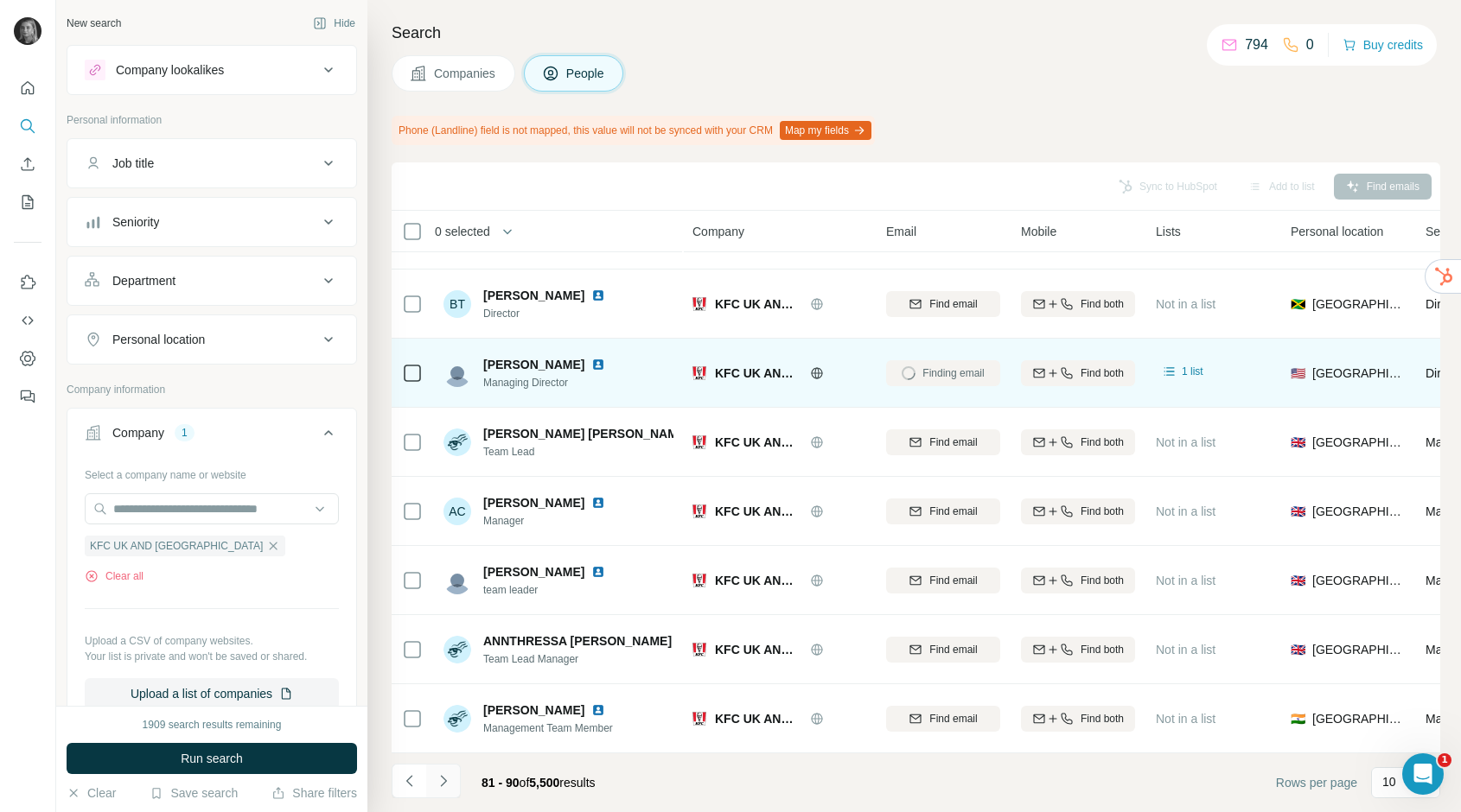
click at [441, 785] on icon "Navigate to next page" at bounding box center [442, 781] width 6 height 11
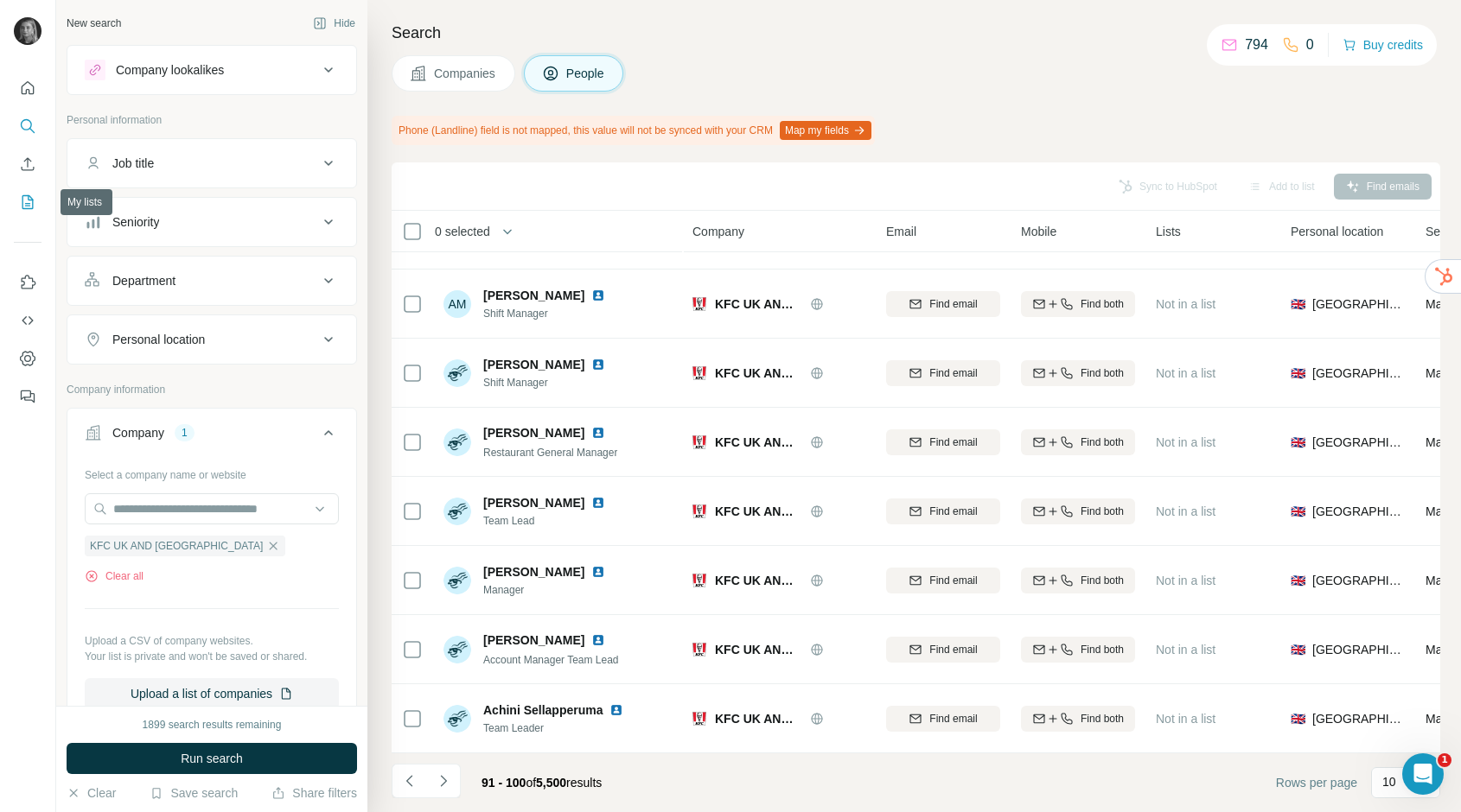
click at [22, 215] on button "My lists" at bounding box center [28, 202] width 28 height 31
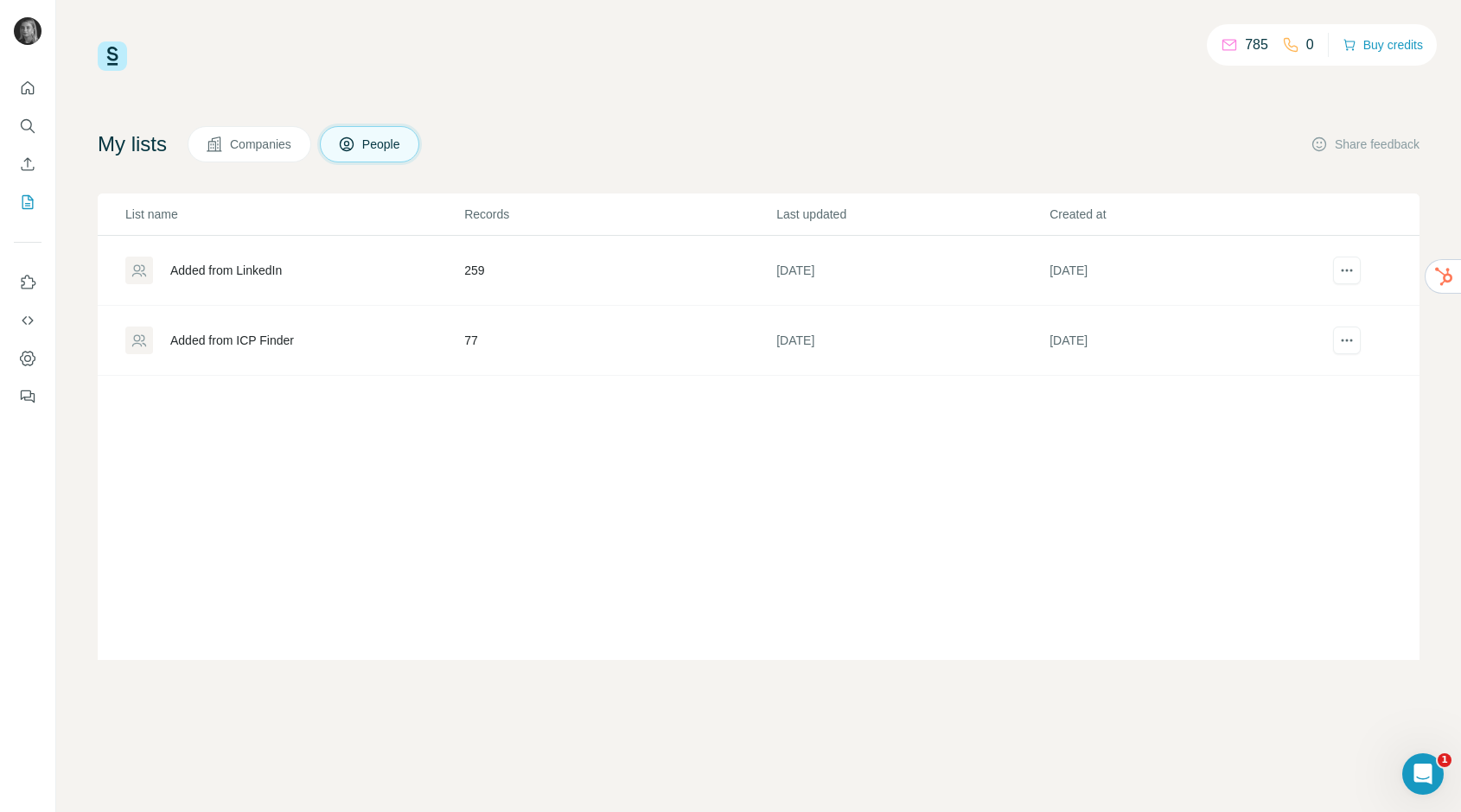
click at [223, 349] on div "Added from ICP Finder" at bounding box center [232, 340] width 124 height 17
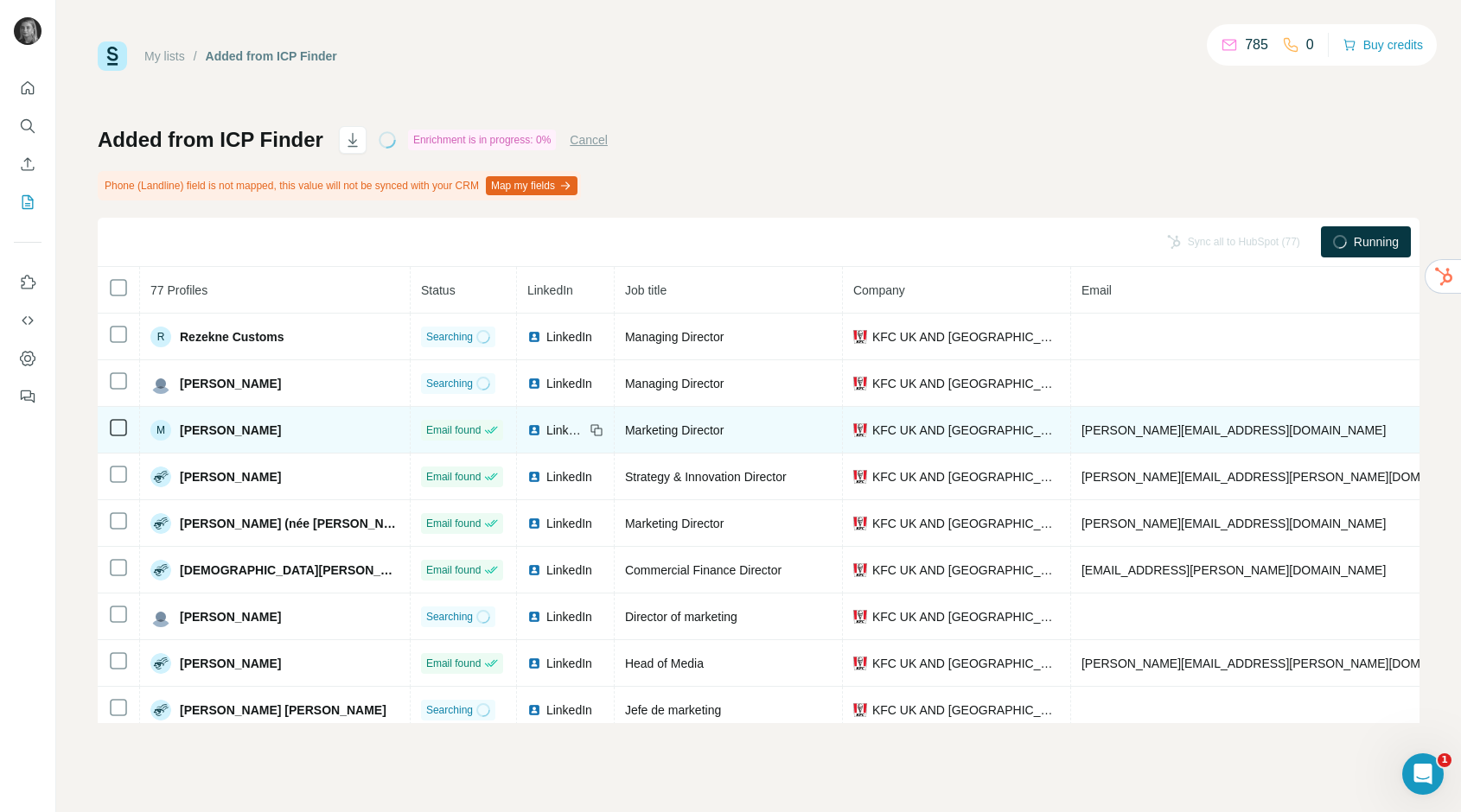
click at [1081, 430] on span "monica.pool@yum.com" at bounding box center [1233, 430] width 305 height 14
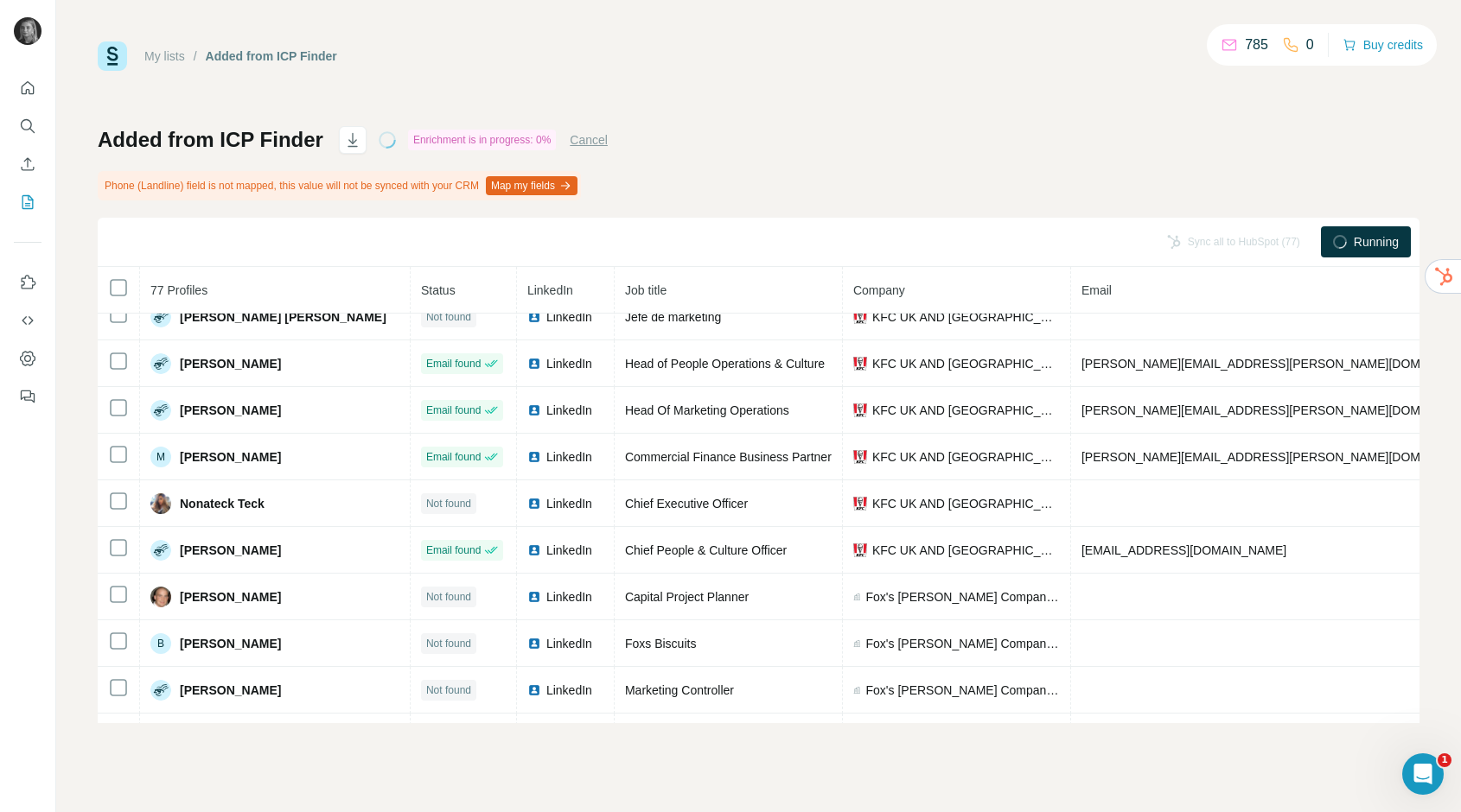
scroll to position [421, 0]
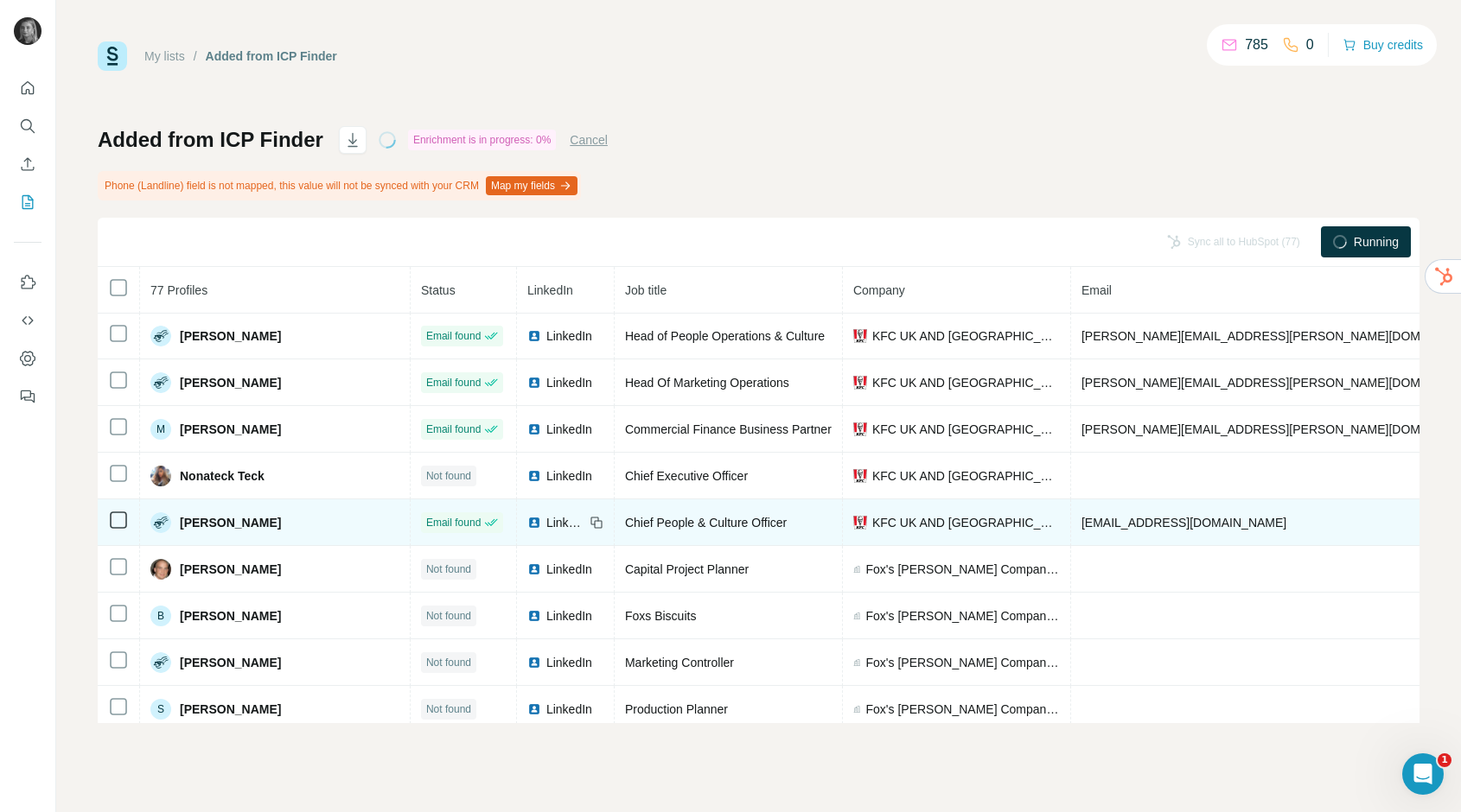
click at [1081, 524] on span "chelsea.hamlyn@yum.com" at bounding box center [1183, 522] width 205 height 14
copy span "chelsea.hamlyn@yum.com"
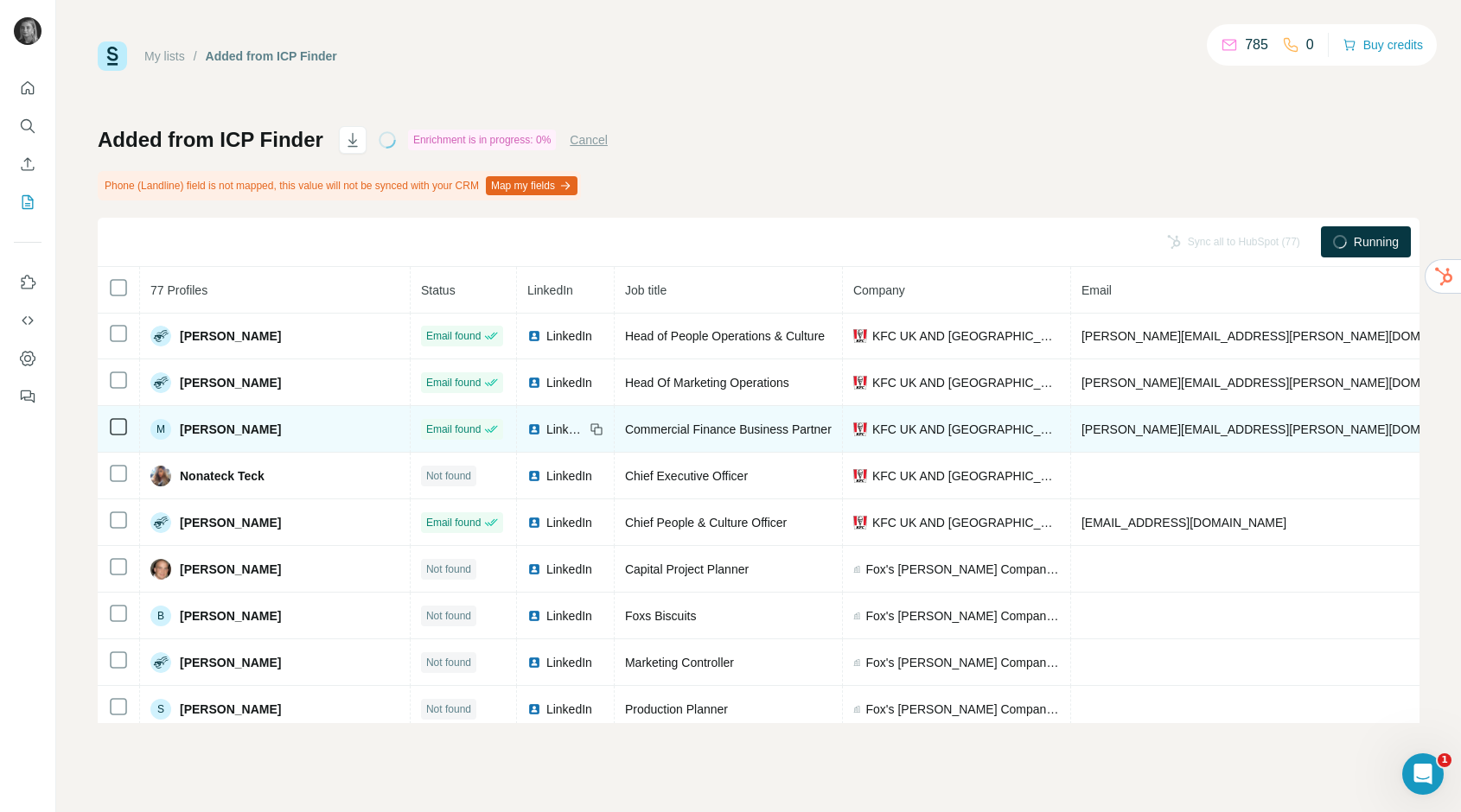
click at [1081, 431] on span "matt.weaver@yum.com" at bounding box center [1283, 429] width 405 height 14
copy span "matt.weaver@yum.com"
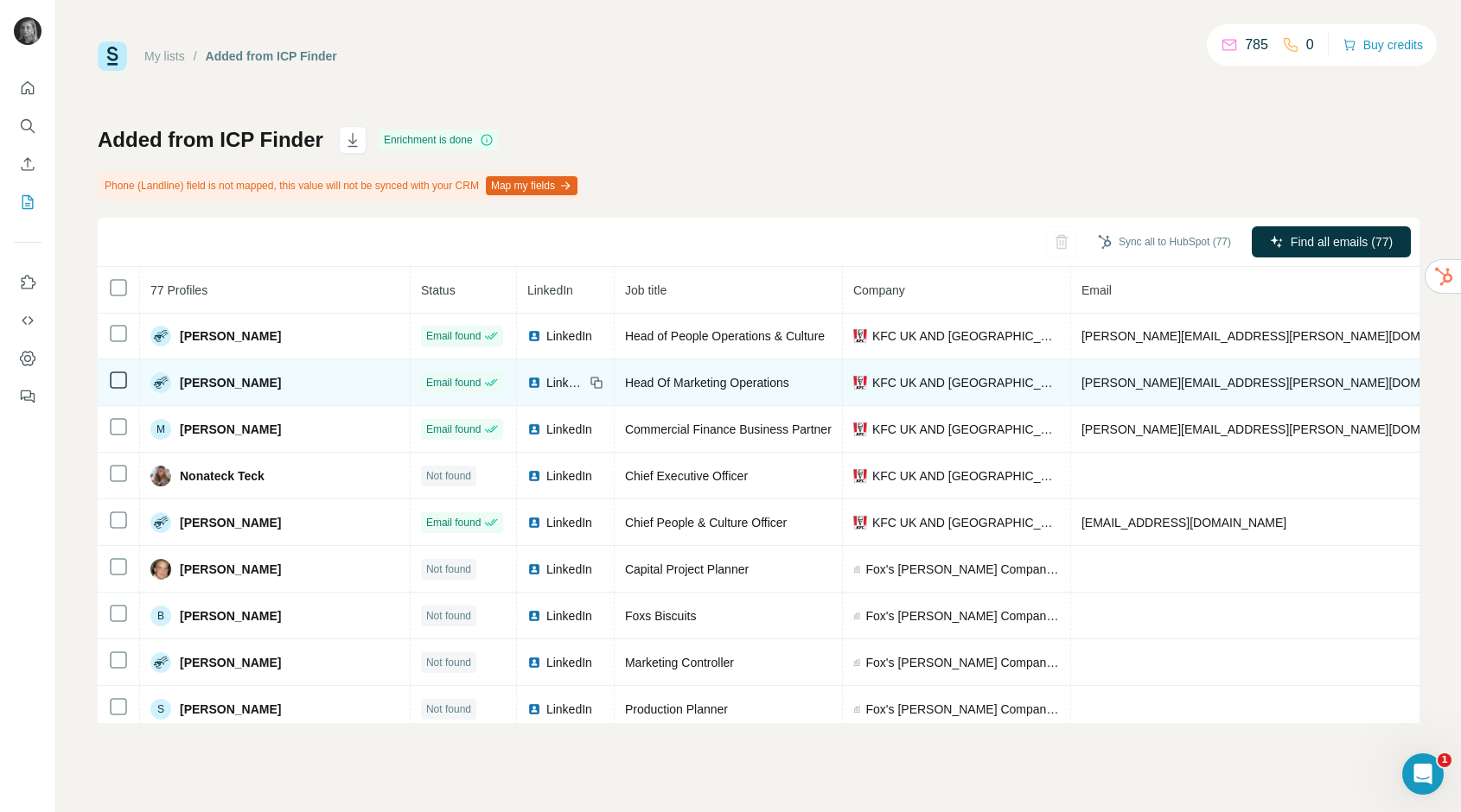
click at [1081, 379] on span "gwen.taylor@yum.com" at bounding box center [1283, 383] width 405 height 14
copy span "gwen.taylor@yum.com"
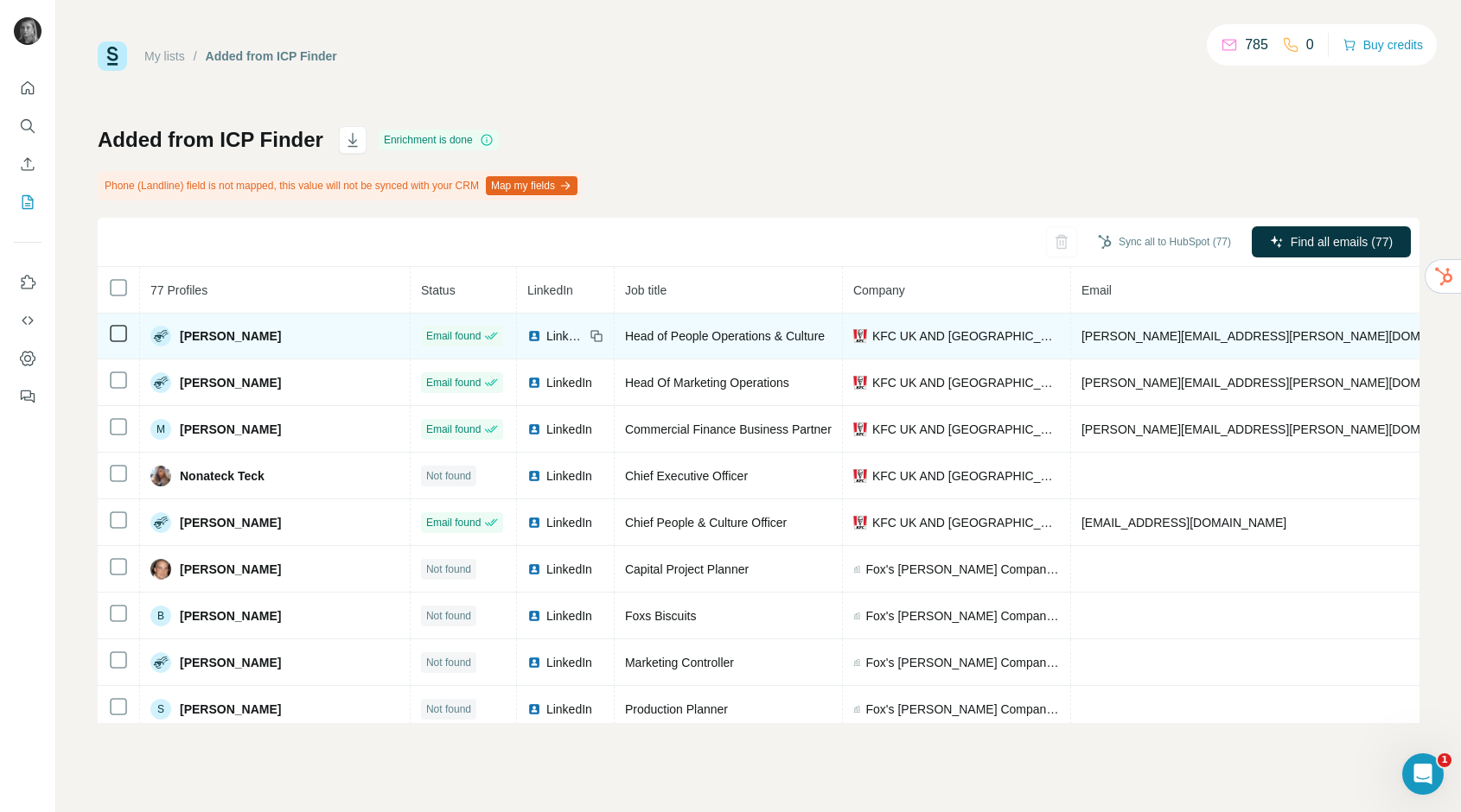
click at [1081, 338] on span "maria.mastellone@yum.com" at bounding box center [1283, 336] width 405 height 14
copy span "maria.mastellone@yum.com"
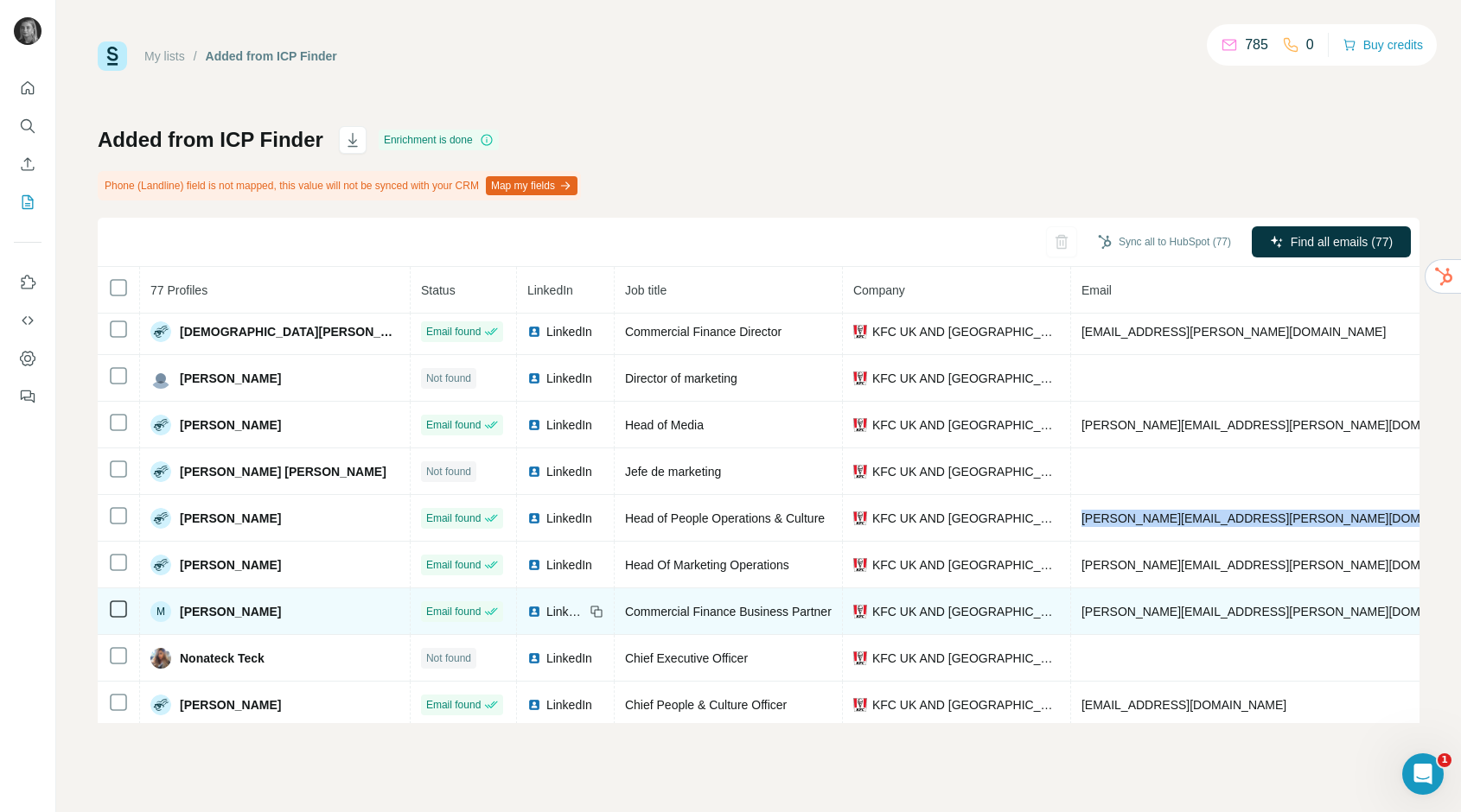
scroll to position [236, 0]
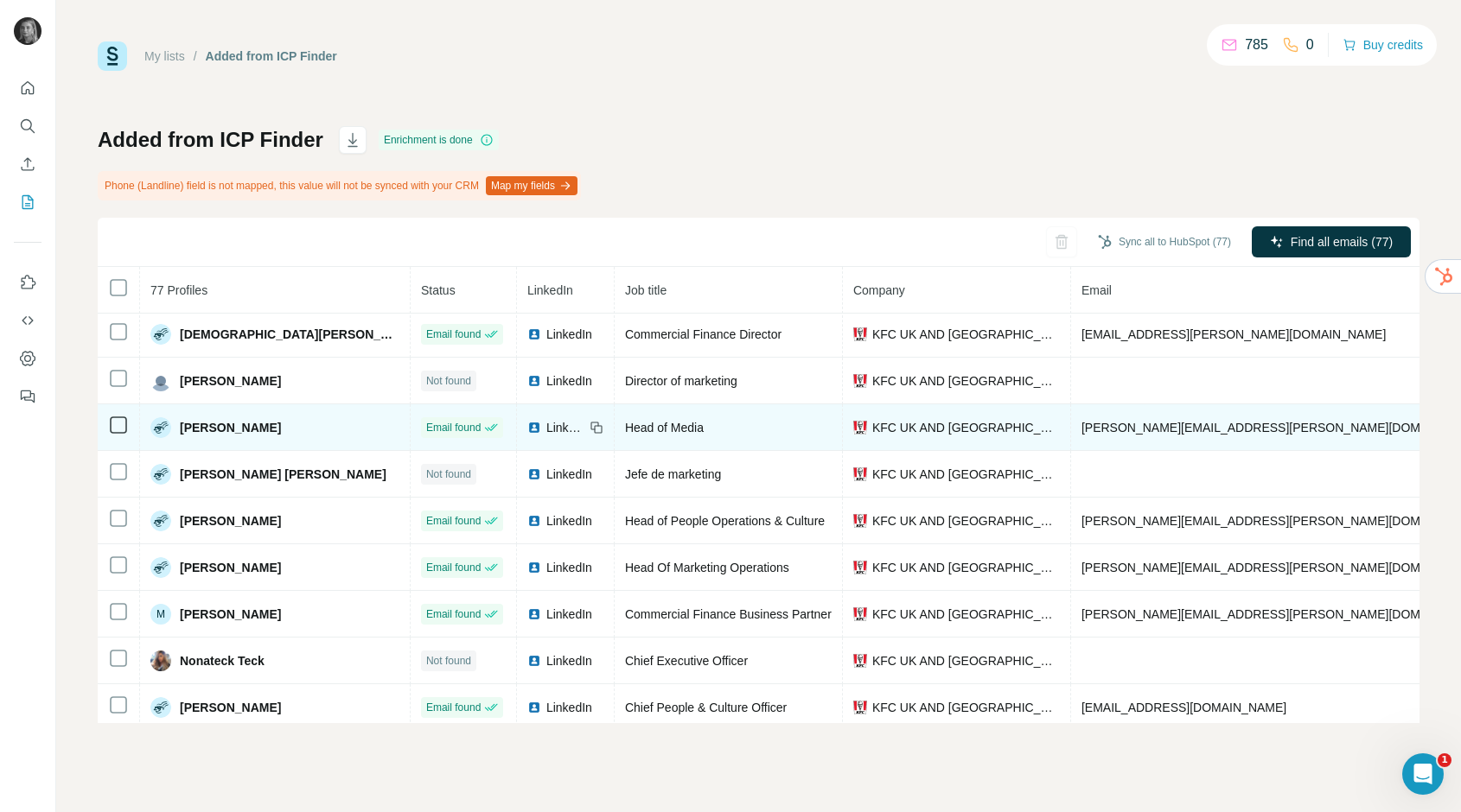
click at [1081, 424] on span "suzanne.perry@yum.com" at bounding box center [1283, 428] width 405 height 14
copy span "suzanne.perry@yum.com"
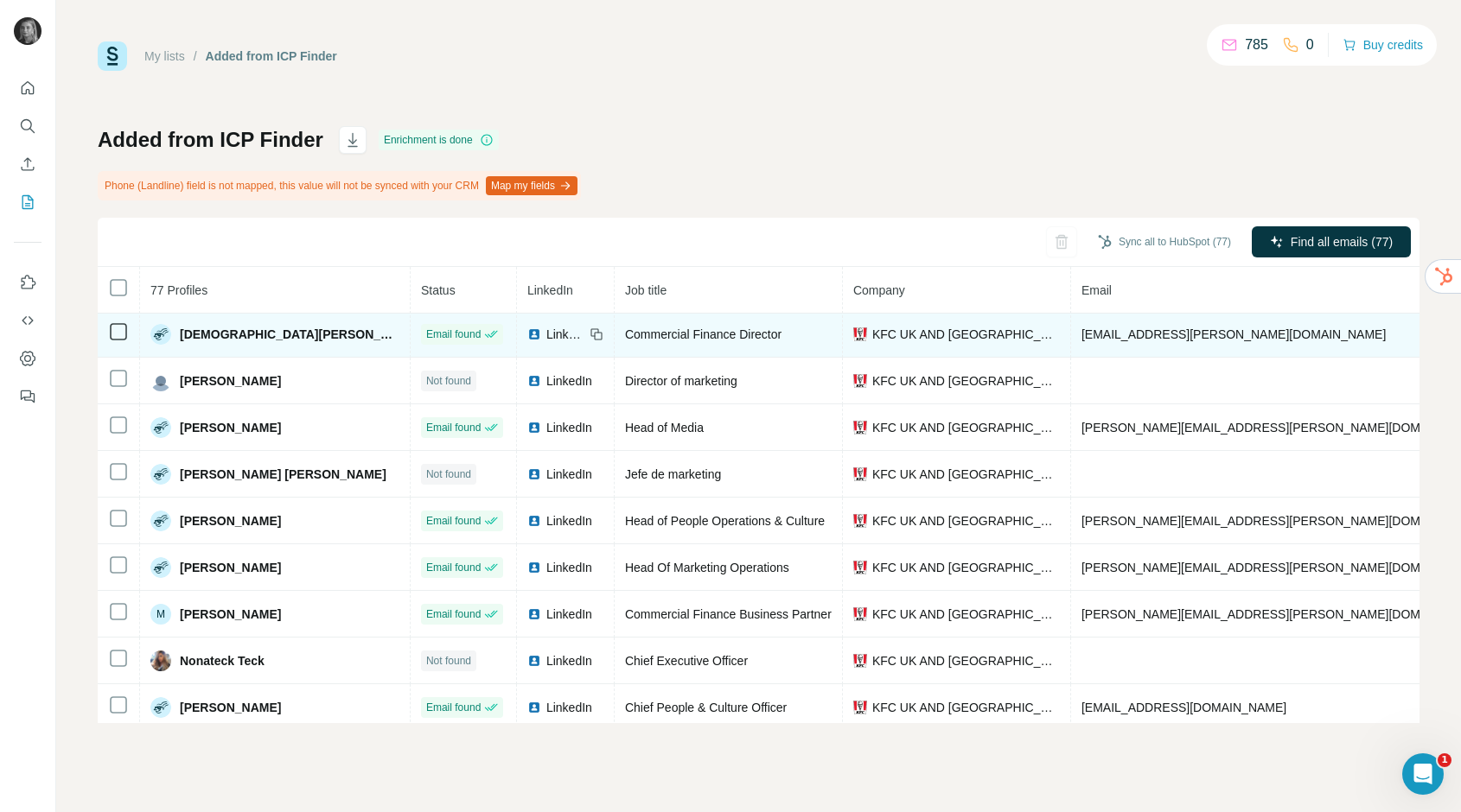
click at [1106, 334] on span "christian.carter@yum.com" at bounding box center [1233, 334] width 305 height 14
copy span "christian.carter@yum.com"
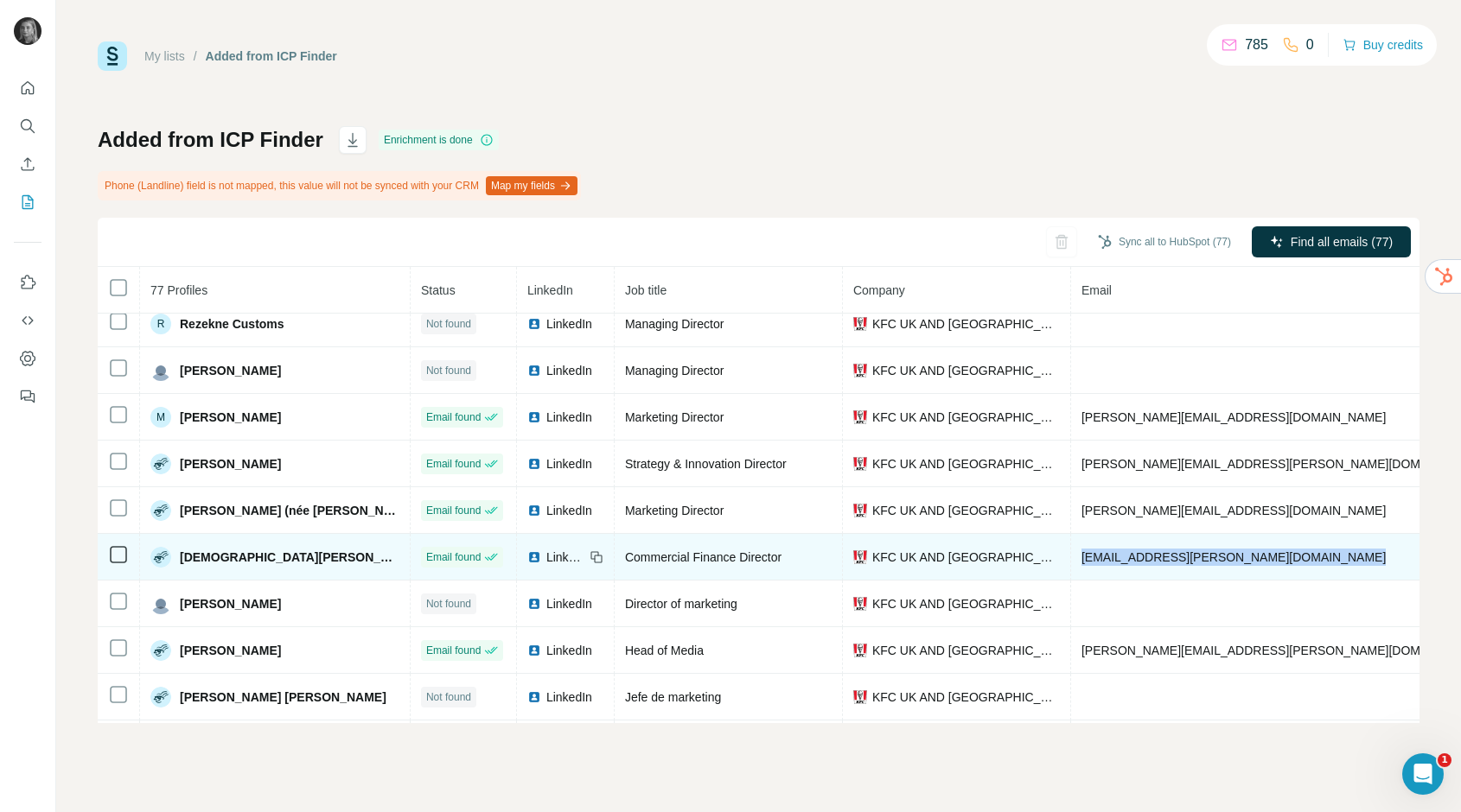
scroll to position [8, 0]
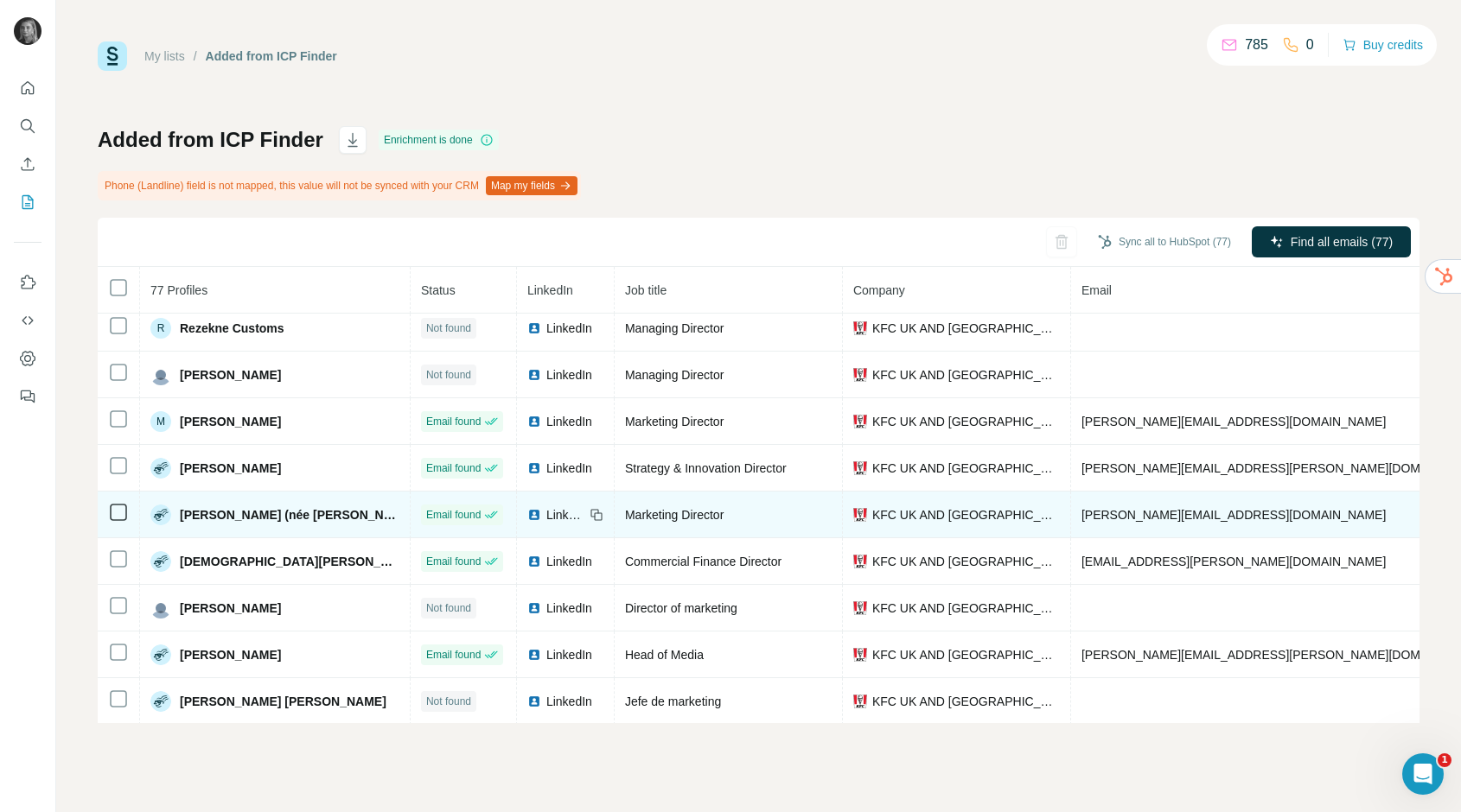
click at [1081, 513] on span "kate.tipper@yum.com" at bounding box center [1233, 515] width 305 height 14
copy span "kate.tipper@yum.com"
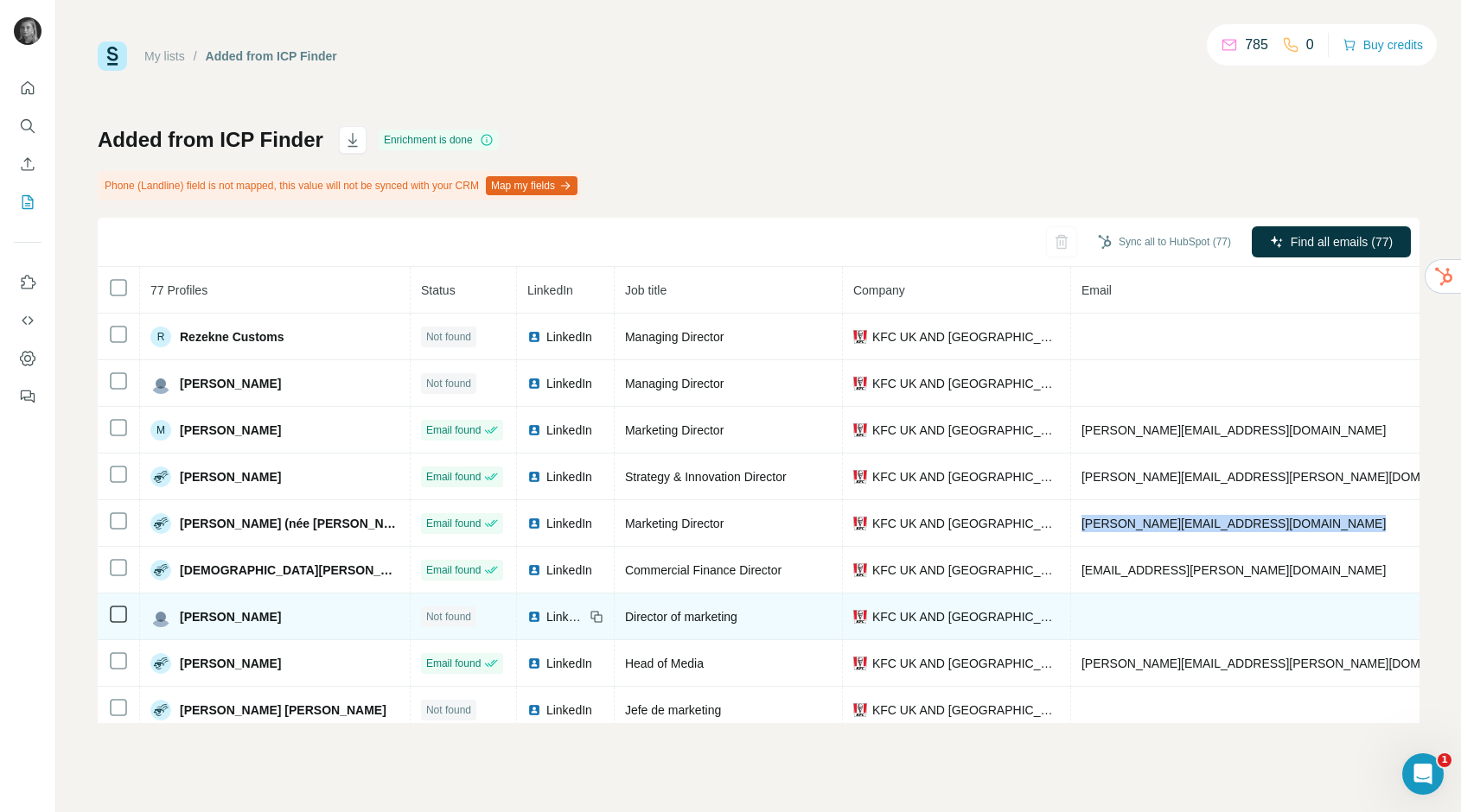
scroll to position [1, 0]
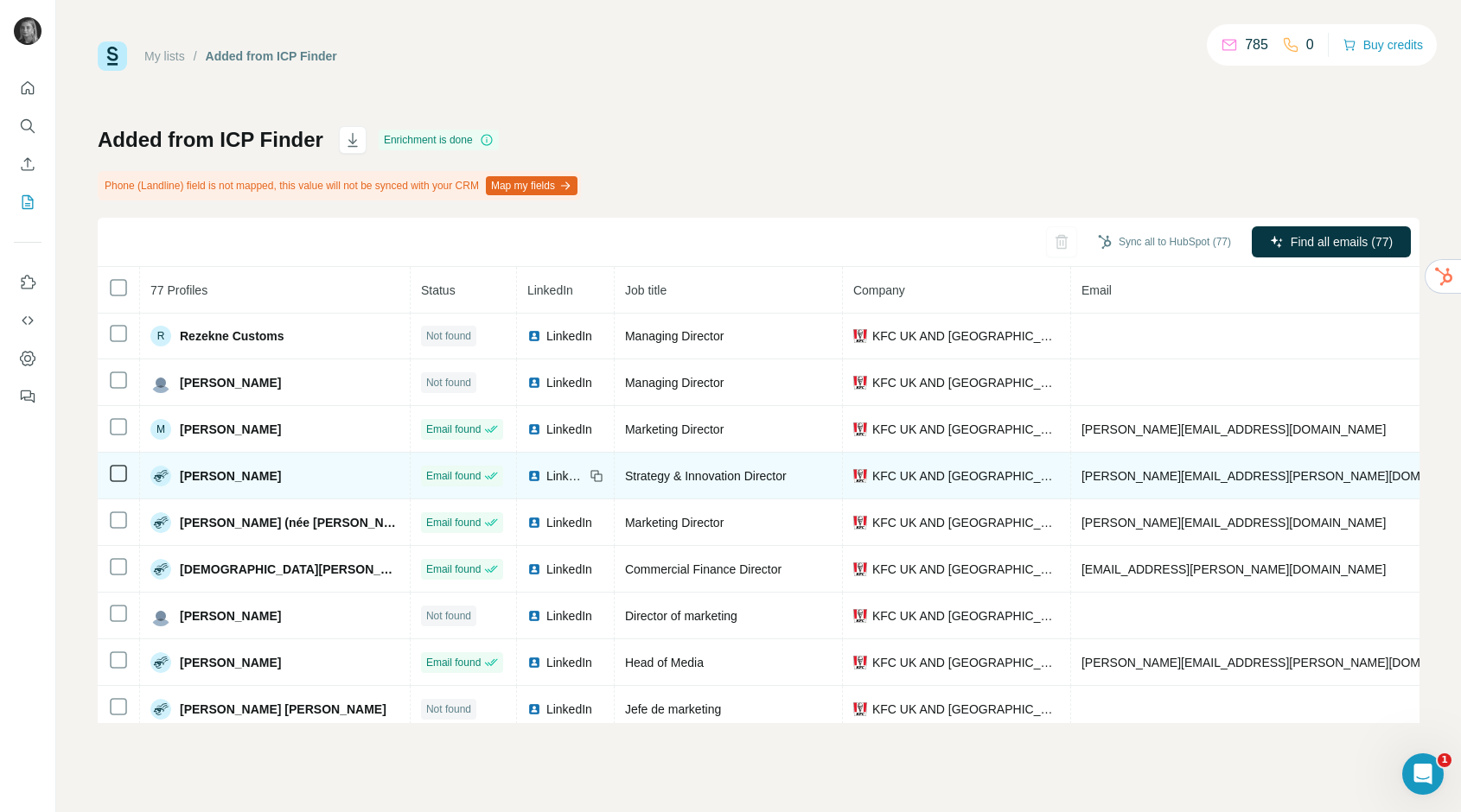
click at [1081, 469] on span "leo.sloley@yum.com" at bounding box center [1283, 475] width 405 height 14
copy span "leo.sloley@yum.com"
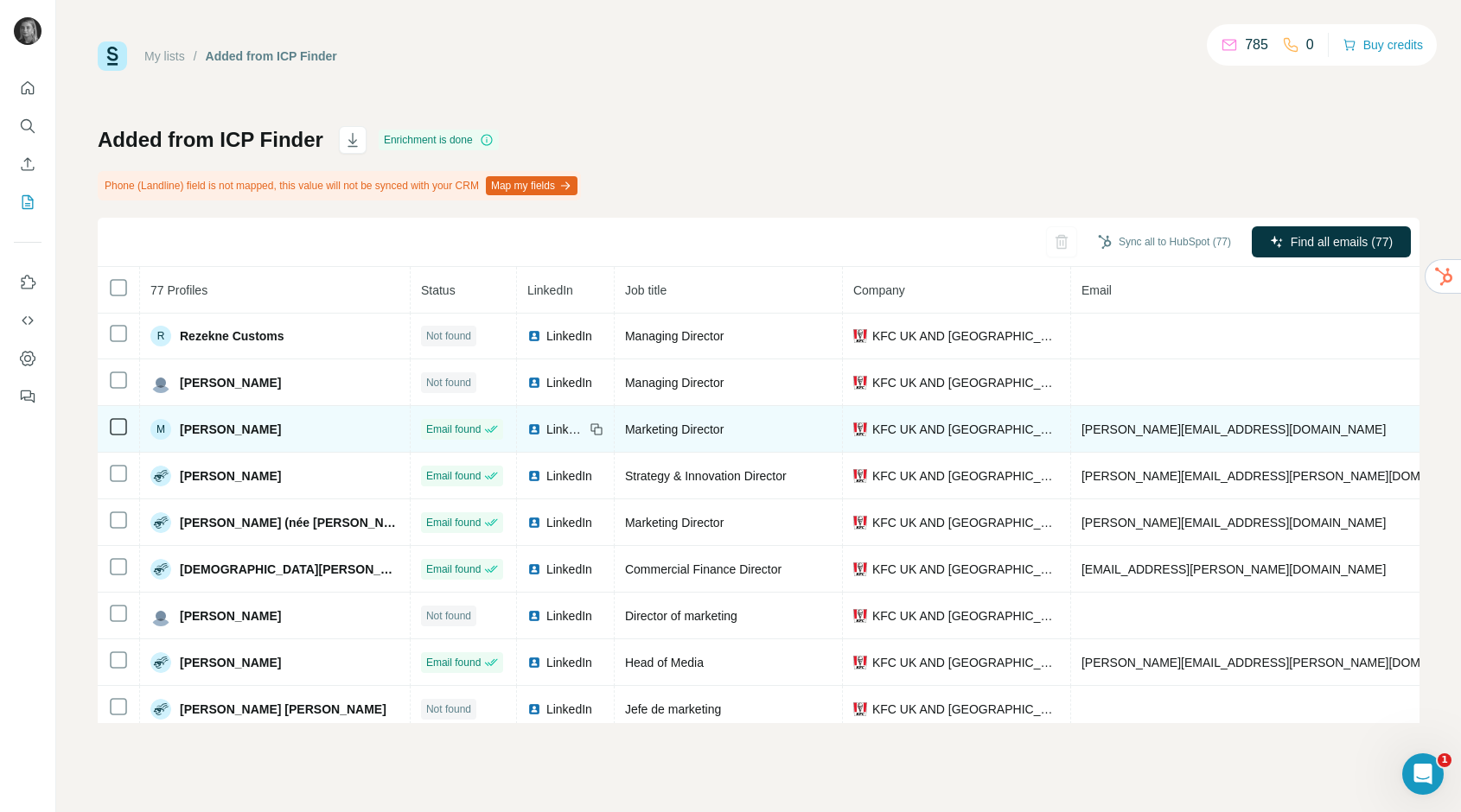
click at [1081, 425] on span "monica.pool@yum.com" at bounding box center [1233, 429] width 305 height 14
copy span "monica.pool@yum.com"
